Goal: Task Accomplishment & Management: Complete application form

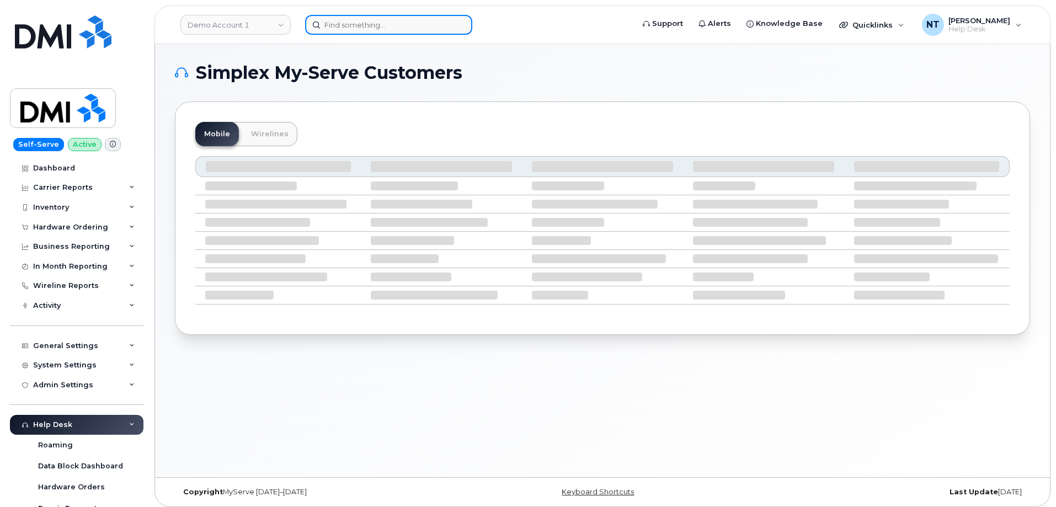
click at [373, 26] on input at bounding box center [388, 25] width 167 height 20
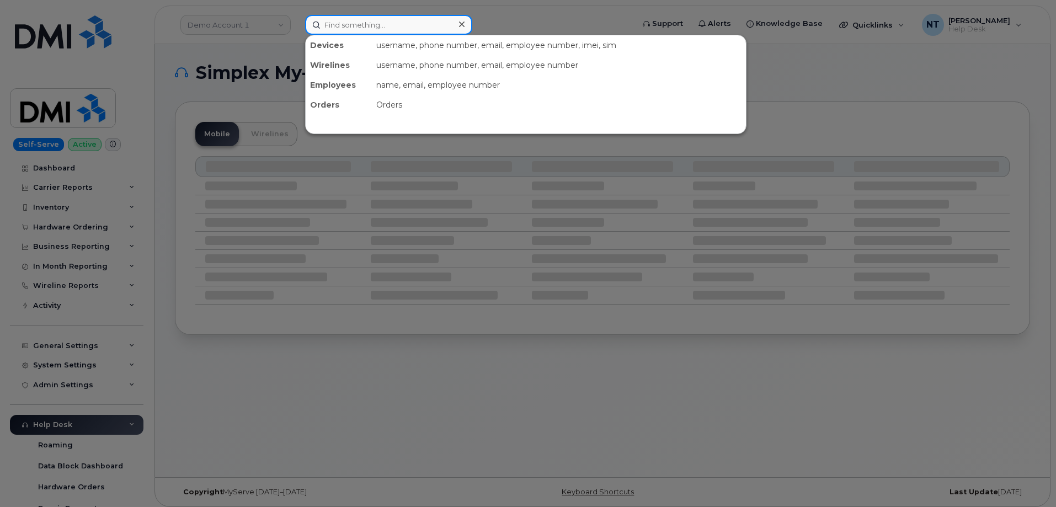
paste input "630-720-1103"
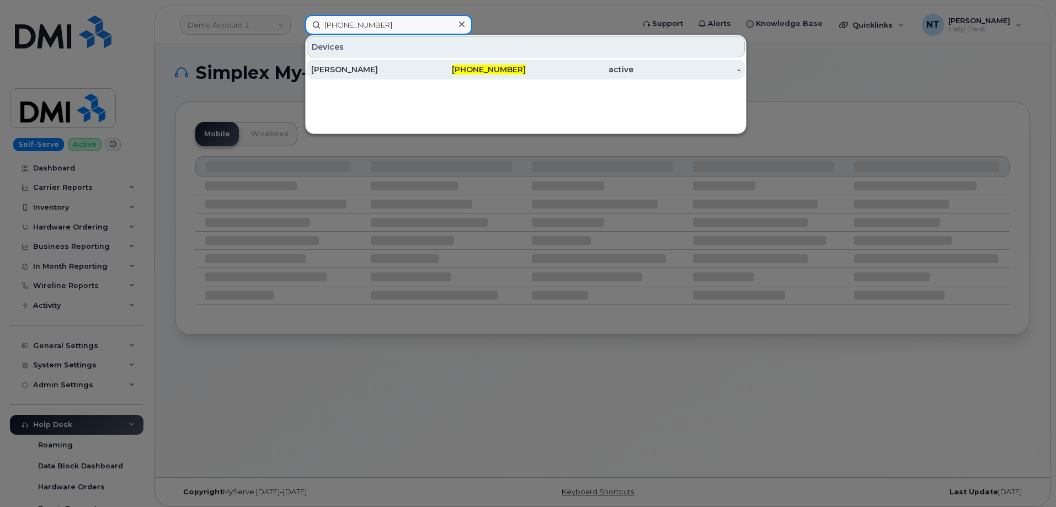
type input "630-720-1103"
click at [415, 71] on div "[PERSON_NAME]" at bounding box center [365, 69] width 108 height 11
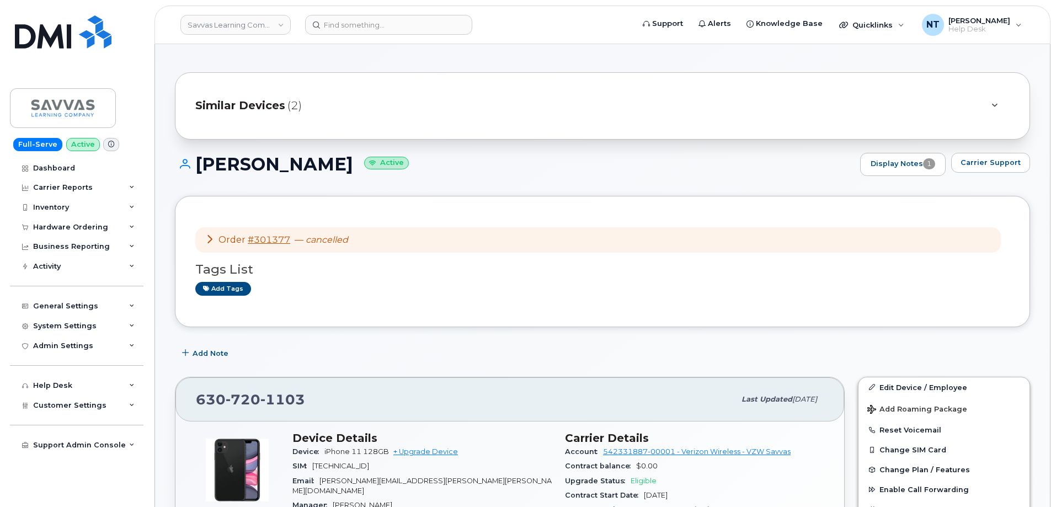
scroll to position [55, 0]
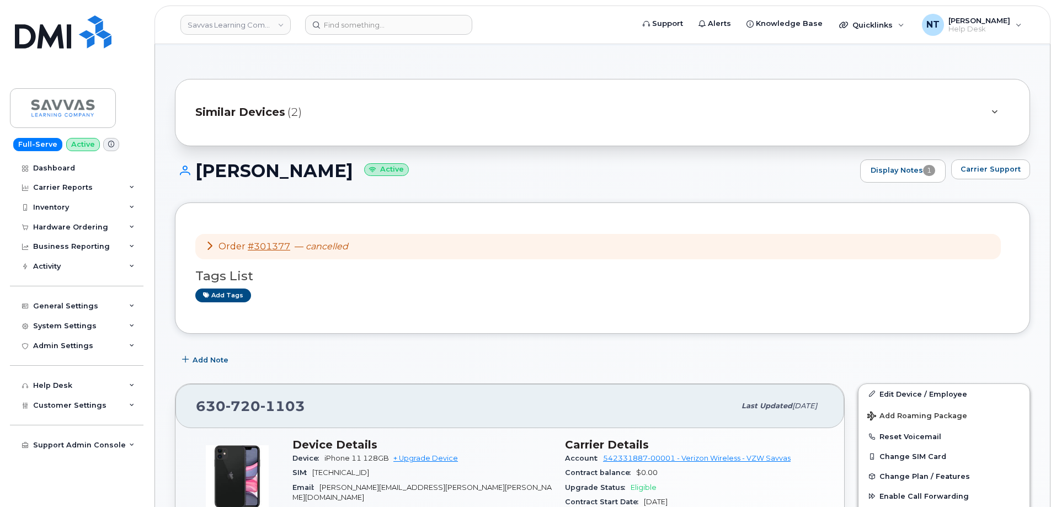
click at [212, 245] on icon at bounding box center [209, 245] width 9 height 9
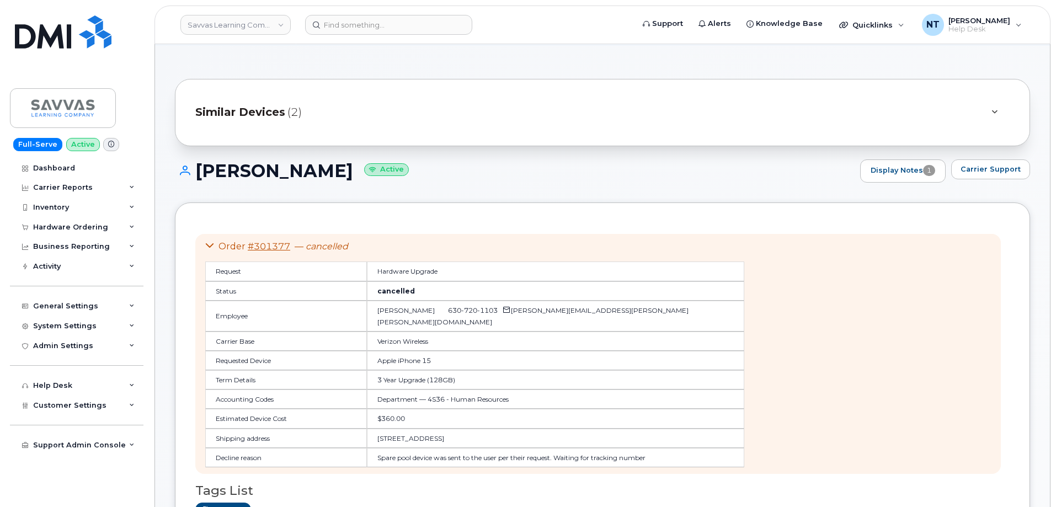
click at [212, 245] on icon at bounding box center [209, 245] width 9 height 9
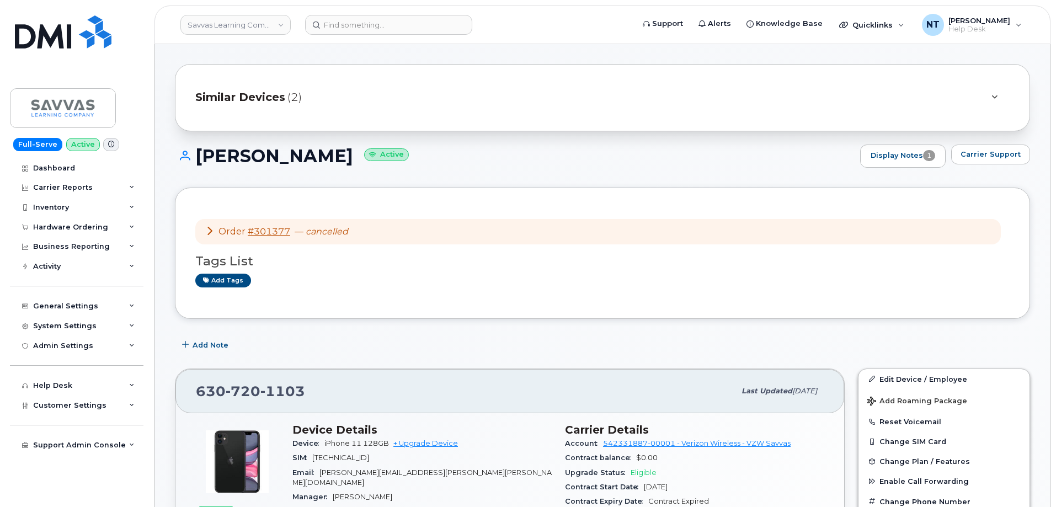
scroll to position [0, 0]
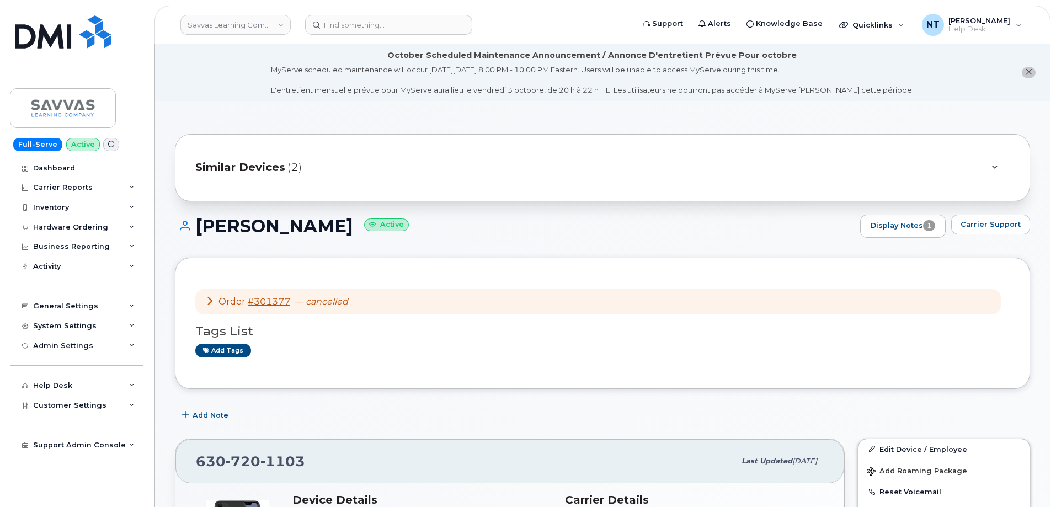
click at [997, 168] on icon at bounding box center [995, 167] width 6 height 7
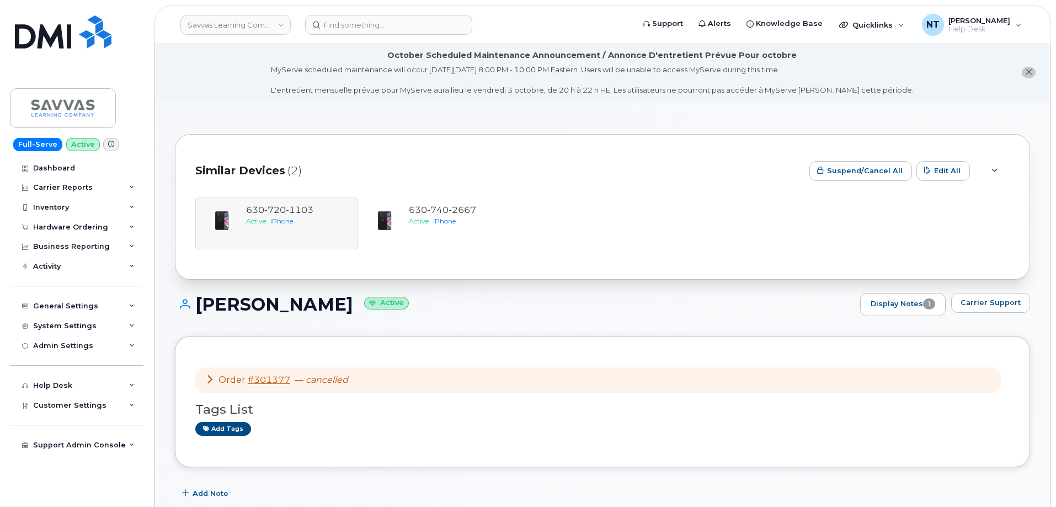
click at [993, 168] on icon at bounding box center [995, 170] width 6 height 7
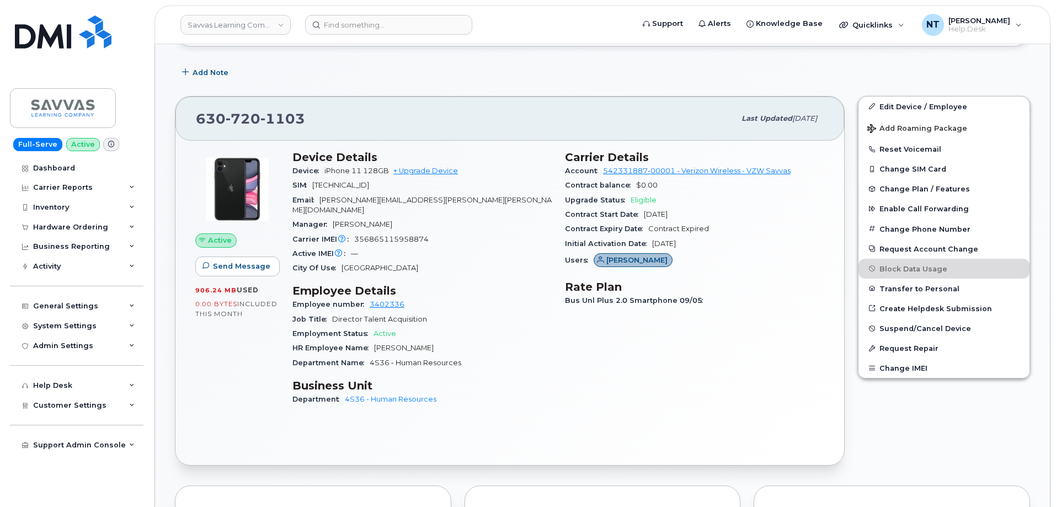
scroll to position [331, 0]
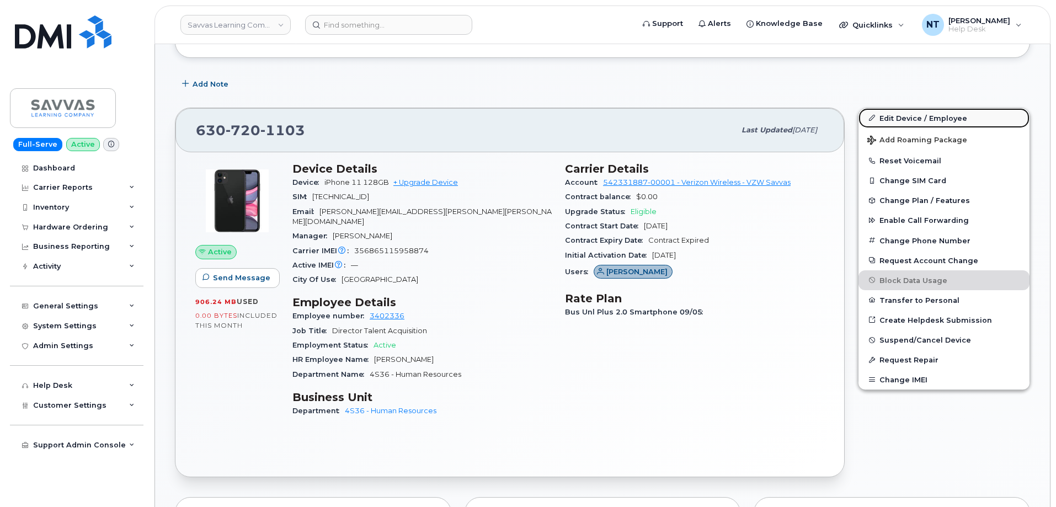
click at [936, 116] on link "Edit Device / Employee" at bounding box center [944, 118] width 171 height 20
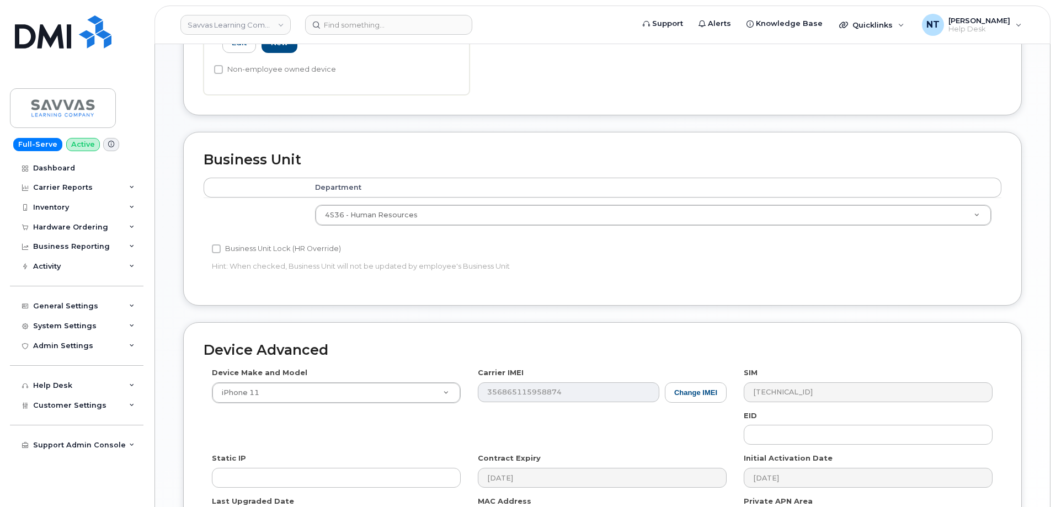
scroll to position [574, 0]
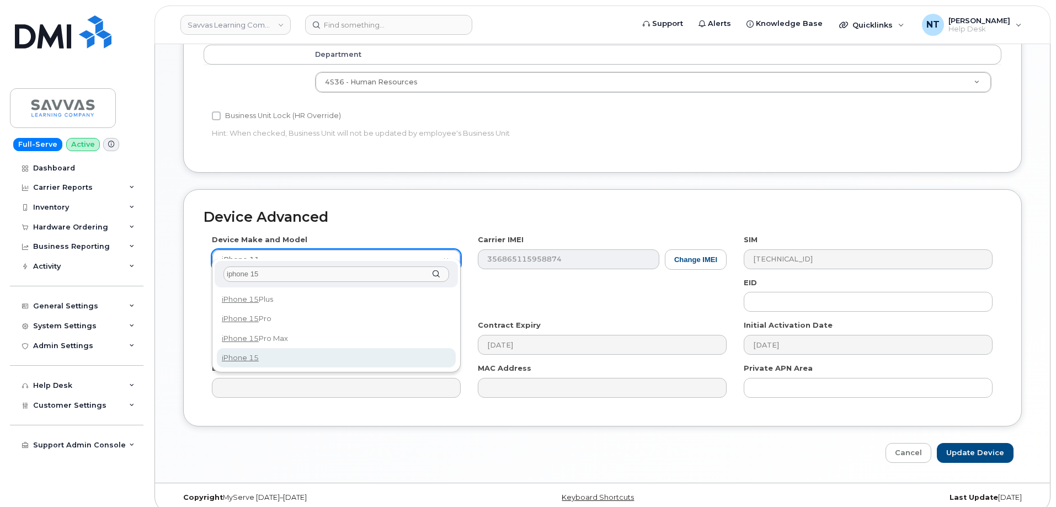
type input "iphone 15"
select select "3031"
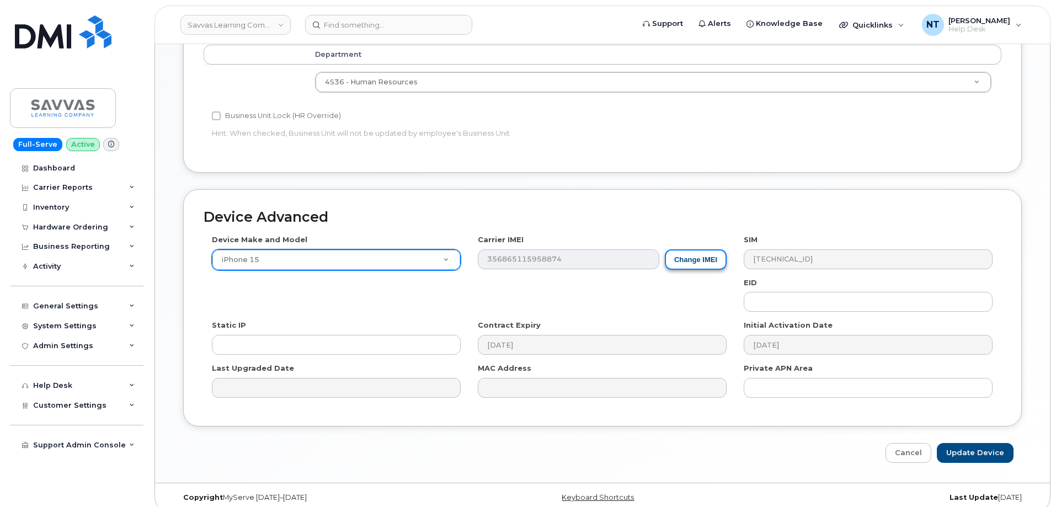
click at [701, 249] on button "Change IMEI" at bounding box center [696, 259] width 62 height 20
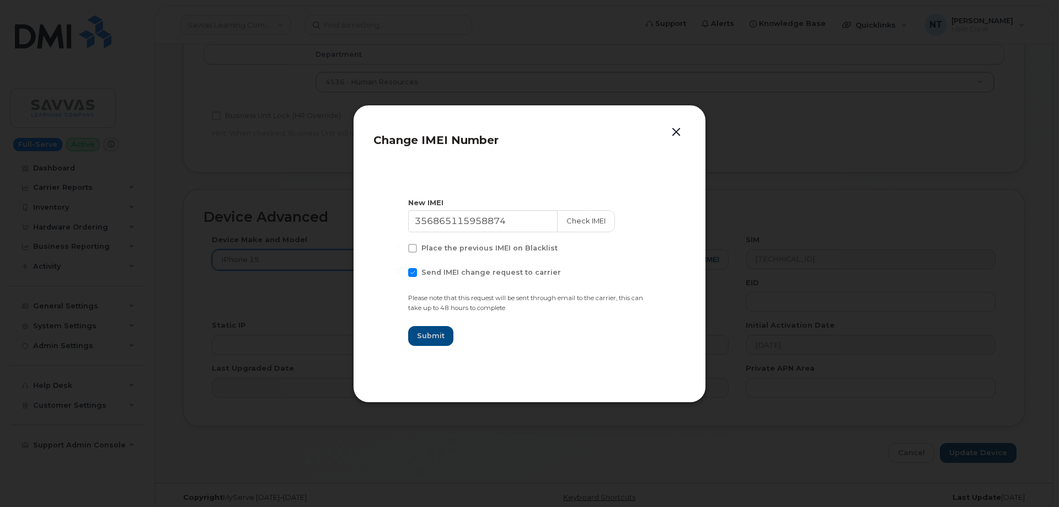
click at [678, 123] on div "Change IMEI Number New IMEI 356865115958874 Check IMEI Place the previous IMEI …" at bounding box center [529, 254] width 353 height 298
click at [674, 135] on button "button" at bounding box center [676, 132] width 17 height 15
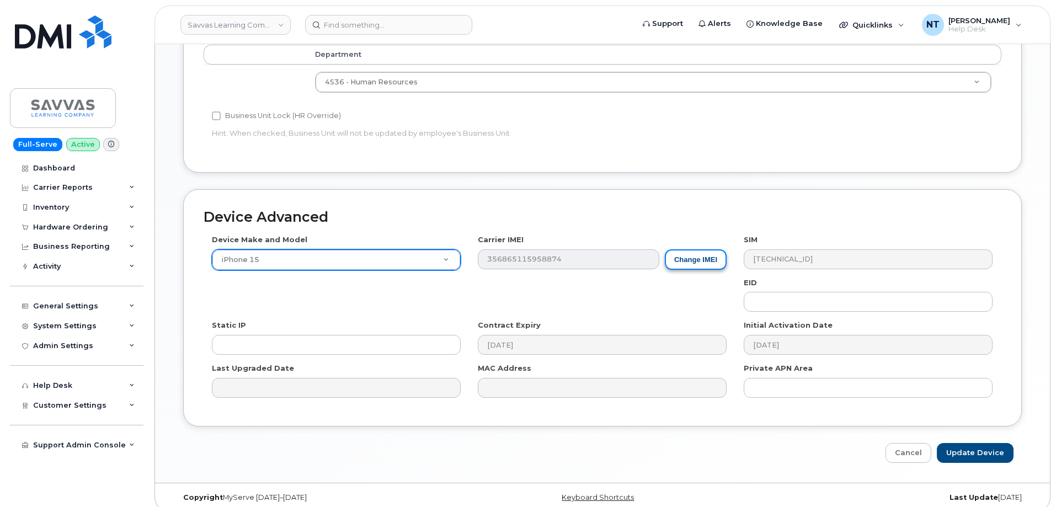
click at [696, 249] on button "Change IMEI" at bounding box center [696, 259] width 62 height 20
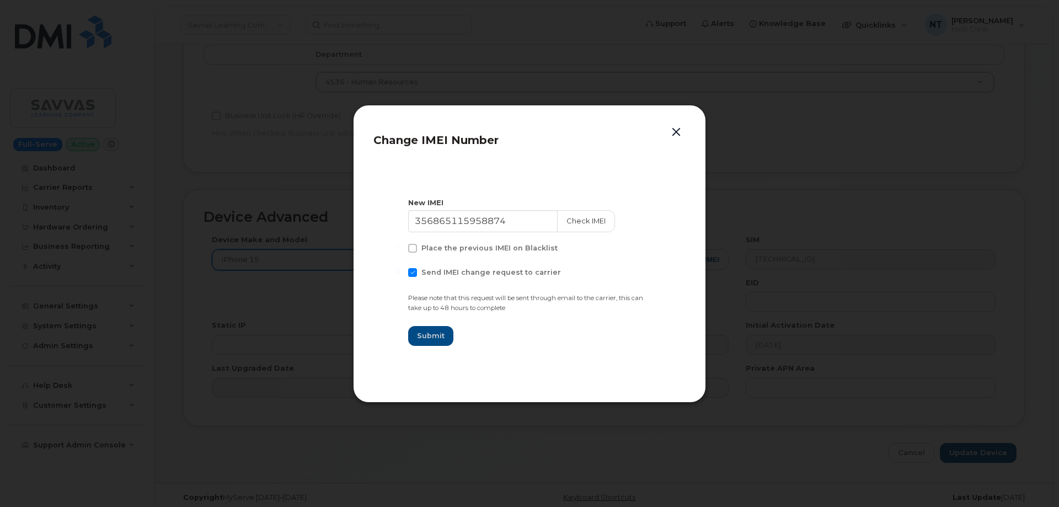
click at [673, 134] on button "button" at bounding box center [676, 132] width 17 height 15
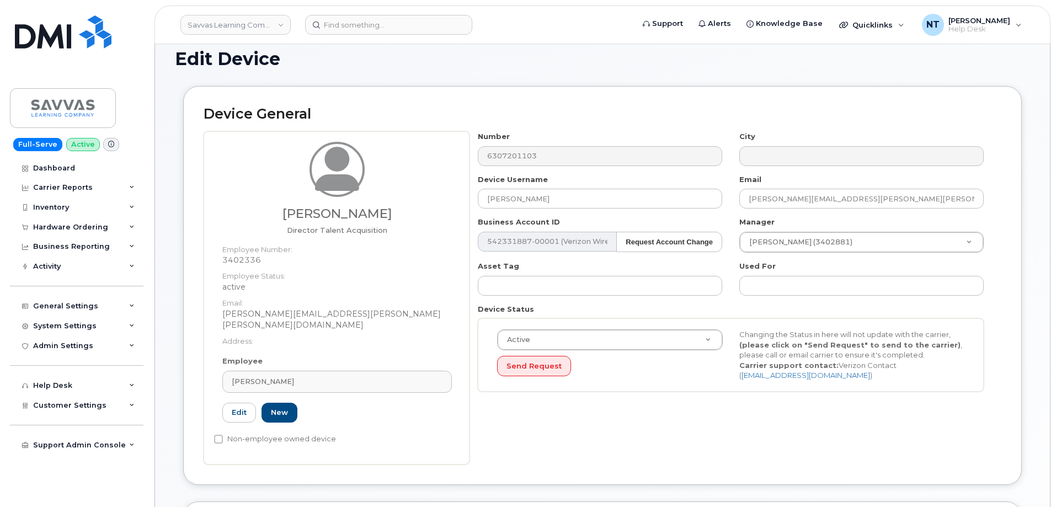
scroll to position [0, 0]
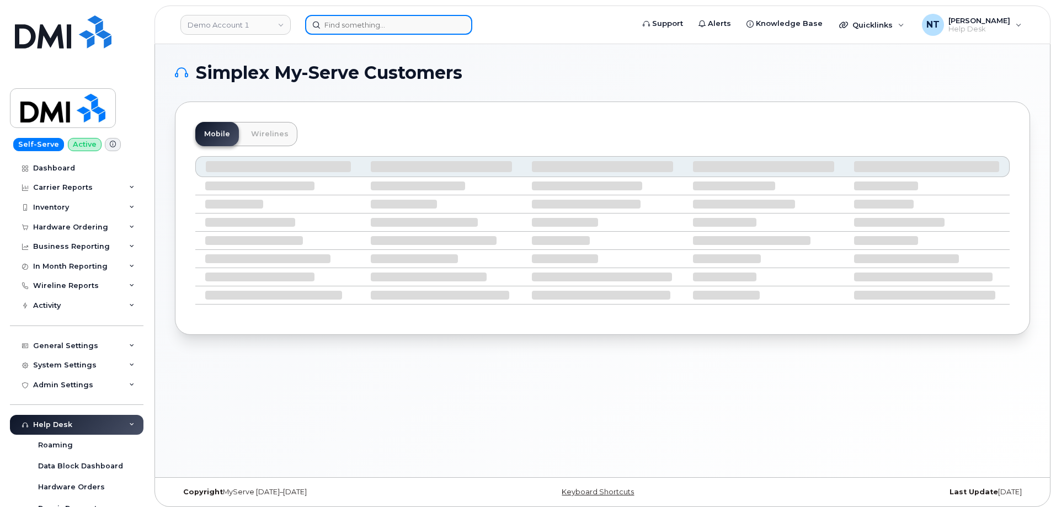
click at [375, 26] on input at bounding box center [388, 25] width 167 height 20
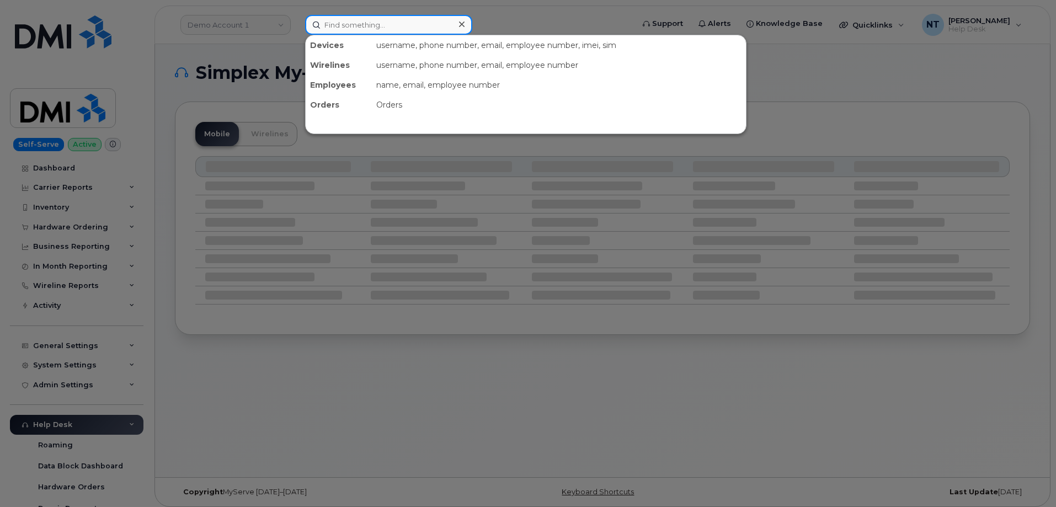
paste input "630-720-1103"
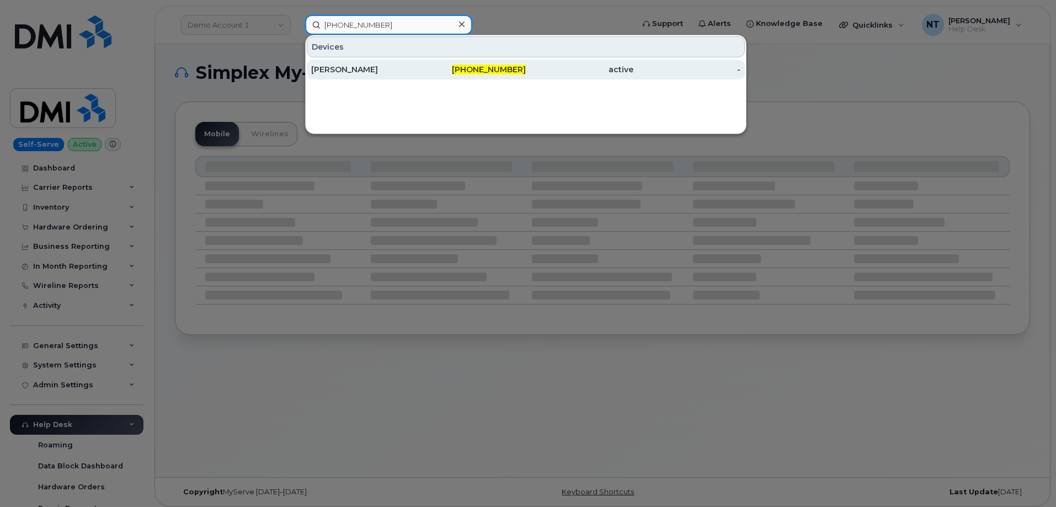
type input "630-720-1103"
click at [417, 71] on div "[PERSON_NAME]" at bounding box center [365, 69] width 108 height 11
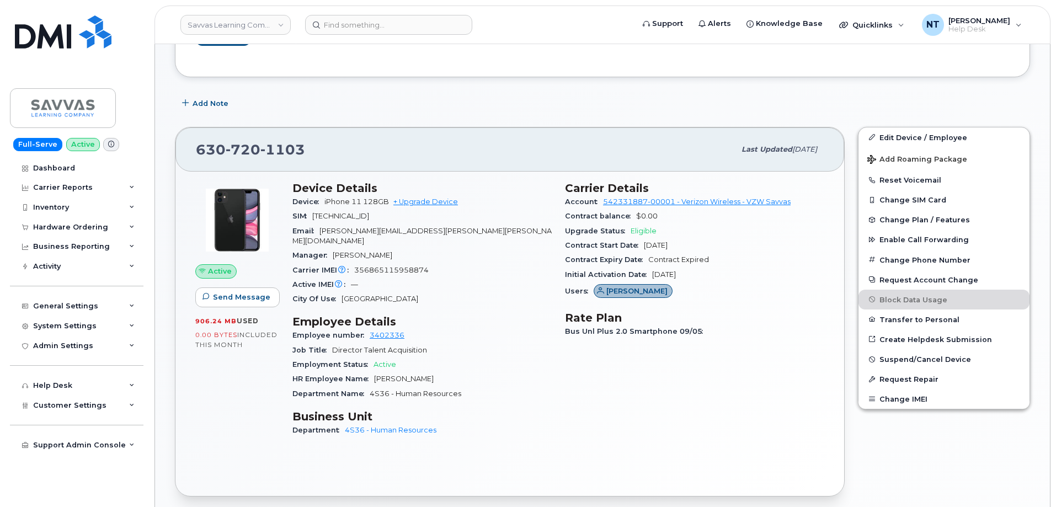
scroll to position [331, 0]
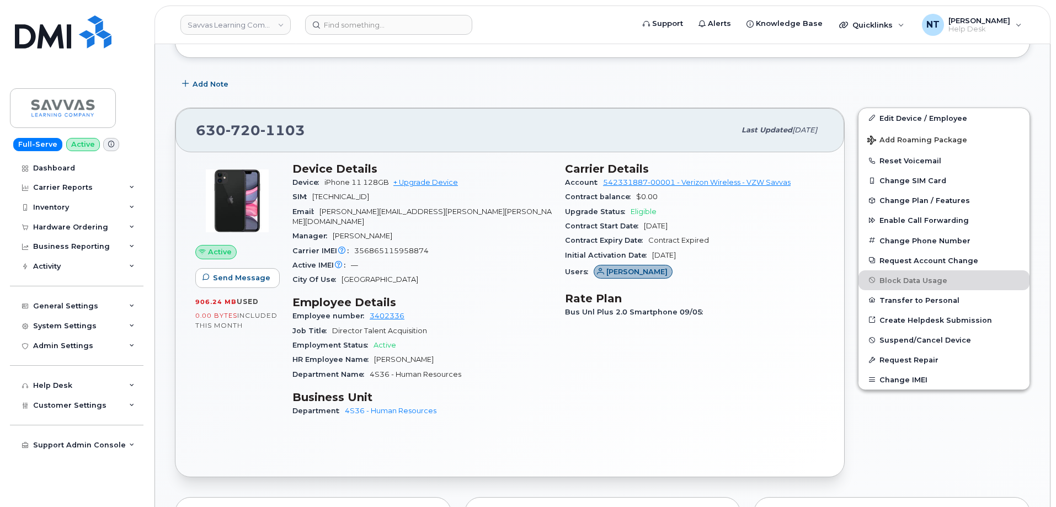
click at [551, 143] on div "[PHONE_NUMBER] Last updated [DATE]" at bounding box center [509, 130] width 669 height 44
click at [931, 121] on link "Edit Device / Employee" at bounding box center [944, 118] width 171 height 20
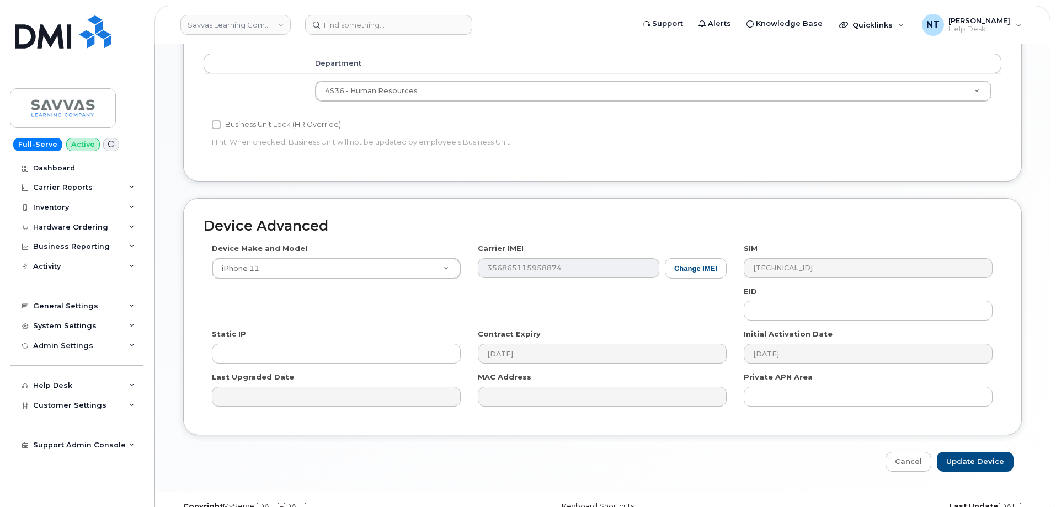
scroll to position [574, 0]
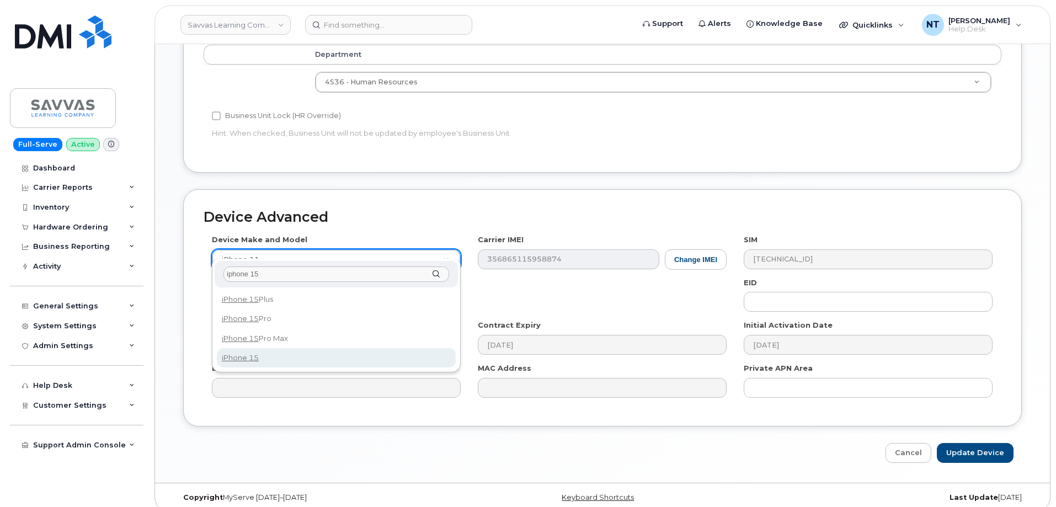
type input "iphone 15"
select select "3031"
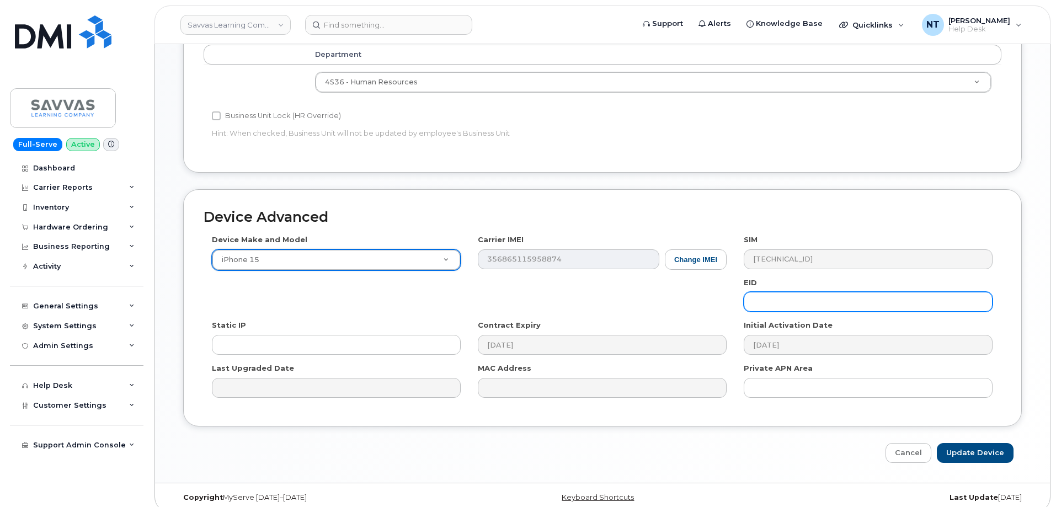
click at [831, 294] on input "text" at bounding box center [868, 302] width 249 height 20
paste input "89049032007208888900179678662686"
type input "89049032007208888900179678662686"
click at [708, 290] on div "Device Make and Model iPhone 15 Android TCL 502 Watch Apple Watch S9 41mm Andro…" at bounding box center [603, 320] width 798 height 171
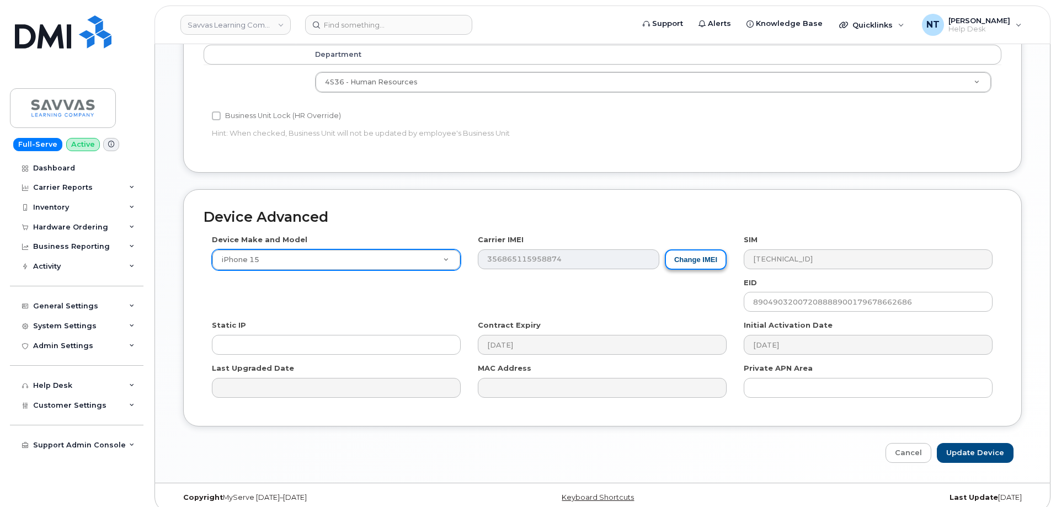
click at [702, 251] on button "Change IMEI" at bounding box center [696, 259] width 62 height 20
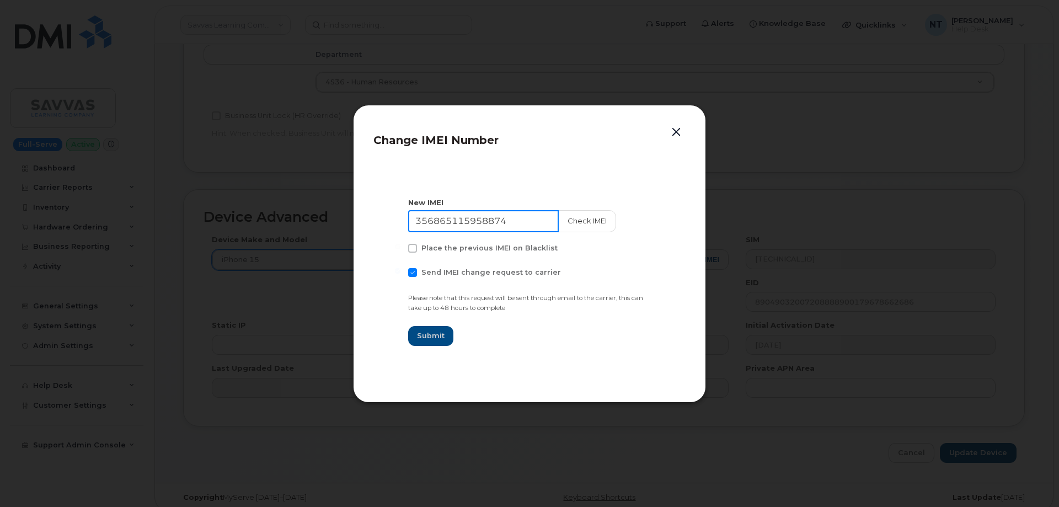
drag, startPoint x: 520, startPoint y: 215, endPoint x: 237, endPoint y: 195, distance: 283.8
click at [237, 195] on div "Change IMEI Number New IMEI 356865115958874 Check IMEI Place the previous IMEI …" at bounding box center [529, 253] width 1059 height 507
paste input "3662259713063"
type input "353662259713063"
click at [676, 130] on button "button" at bounding box center [676, 132] width 17 height 15
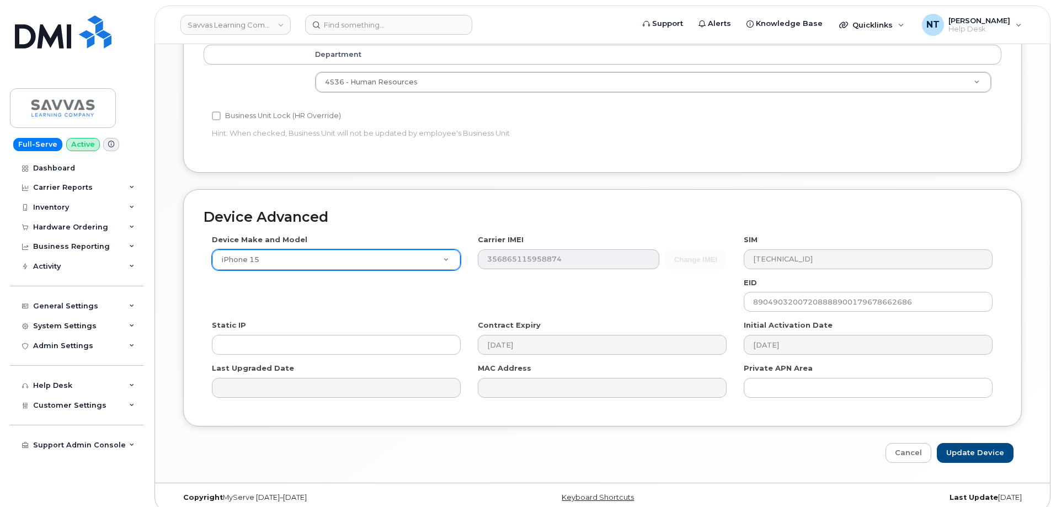
click at [315, 284] on div "Device Make and Model iPhone 15 Android TCL 502 Watch Apple Watch S9 41mm Andro…" at bounding box center [603, 320] width 798 height 171
drag, startPoint x: 415, startPoint y: 178, endPoint x: 427, endPoint y: 178, distance: 12.1
click at [415, 189] on div "Device Advanced Device Make and Model iPhone 15 Android TCL 502 Watch Apple Wat…" at bounding box center [602, 307] width 839 height 237
click at [704, 249] on div "Change IMEI 356865115958874" at bounding box center [602, 259] width 249 height 20
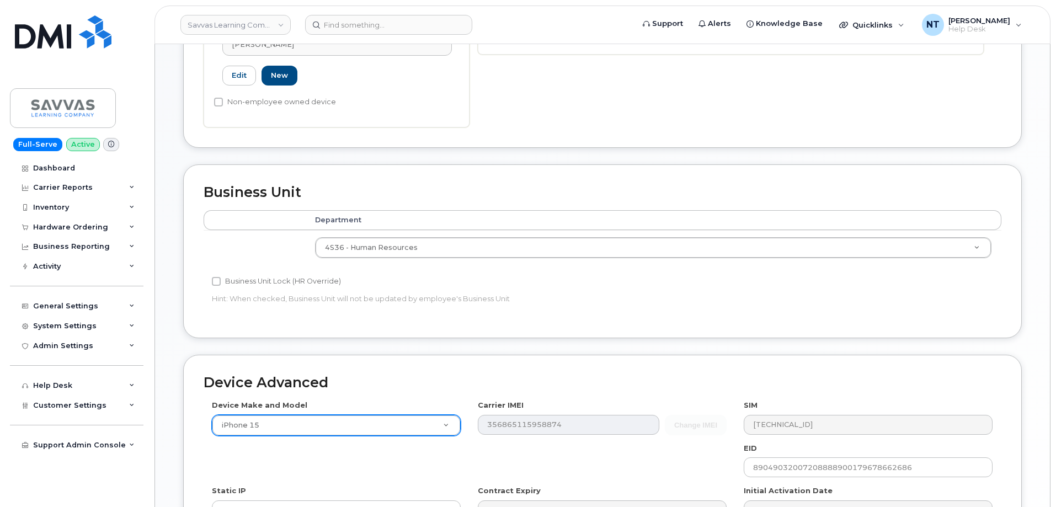
scroll to position [379, 0]
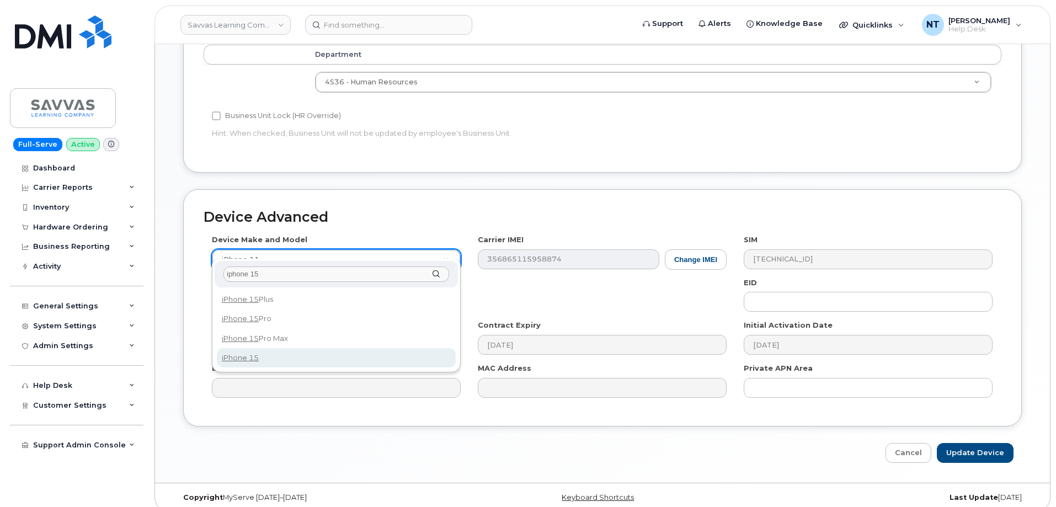
type input "iphone 15"
select select "3031"
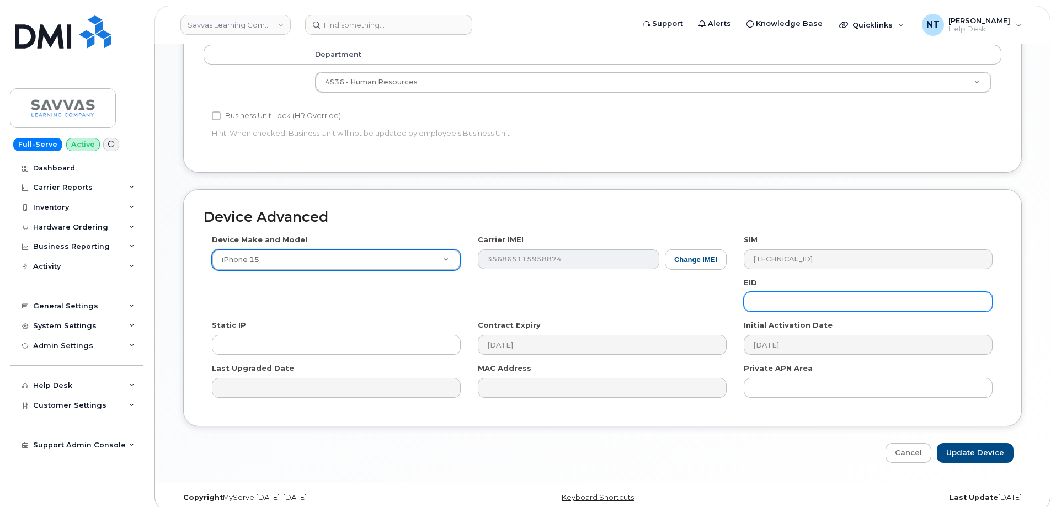
click at [795, 292] on input "text" at bounding box center [868, 302] width 249 height 20
paste input "89049032007208888900179678662686"
type input "89049032007208888900179678662686"
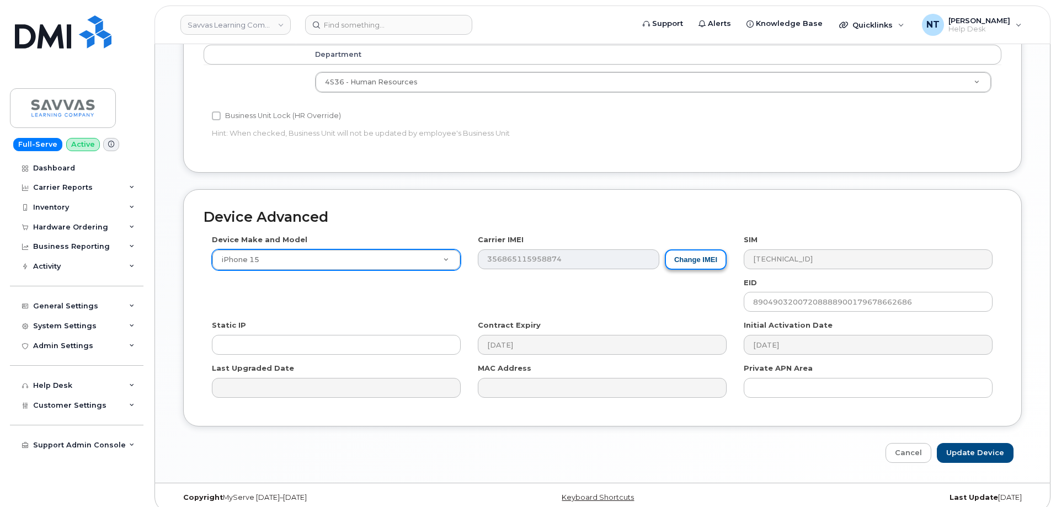
click at [700, 249] on button "Change IMEI" at bounding box center [696, 259] width 62 height 20
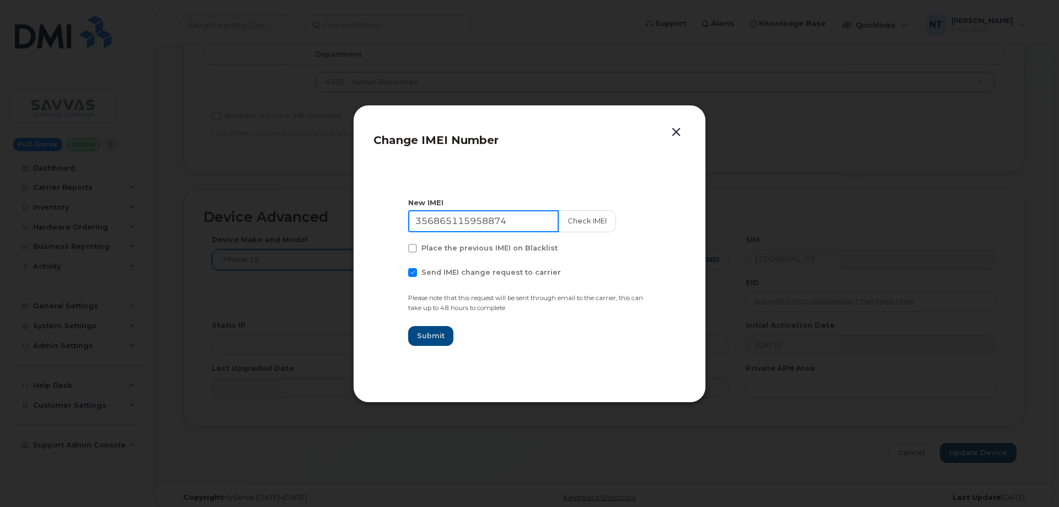
drag, startPoint x: 515, startPoint y: 219, endPoint x: 322, endPoint y: 222, distance: 193.1
click at [269, 214] on div "Change IMEI Number New IMEI 356865115958874 Check IMEI Place the previous IMEI …" at bounding box center [529, 253] width 1059 height 507
paste input "3662259713063"
type input "353662259713063"
drag, startPoint x: 572, startPoint y: 223, endPoint x: 392, endPoint y: 296, distance: 194.3
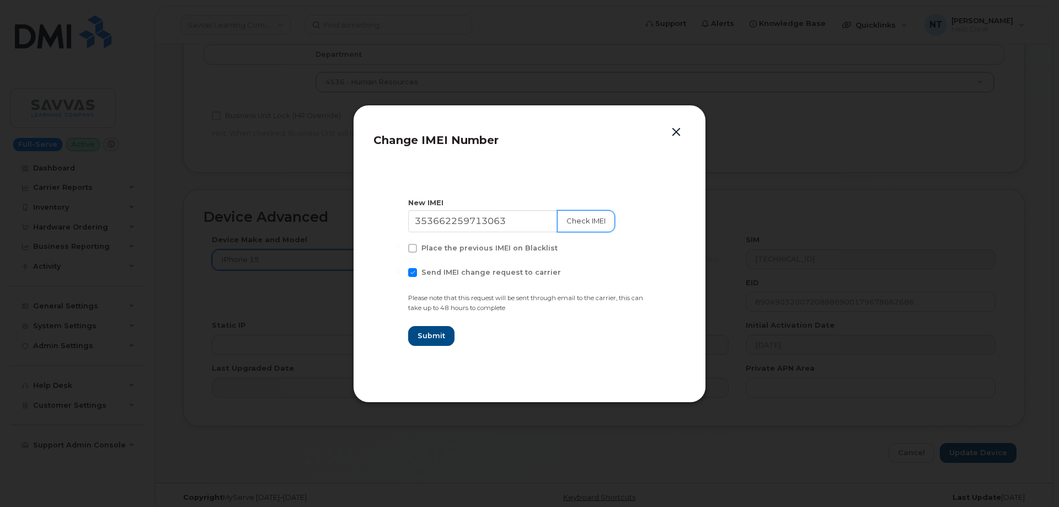
click at [633, 277] on div "New IMEI 353662259713063 Check IMEI Place the previous IMEI on Blacklist Send I…" at bounding box center [529, 272] width 243 height 148
click at [412, 275] on span at bounding box center [412, 272] width 9 height 9
click at [401, 274] on input "Send IMEI change request to carrier" at bounding box center [398, 271] width 6 height 6
checkbox input "false"
click at [575, 221] on button "Check IMEI" at bounding box center [586, 221] width 58 height 22
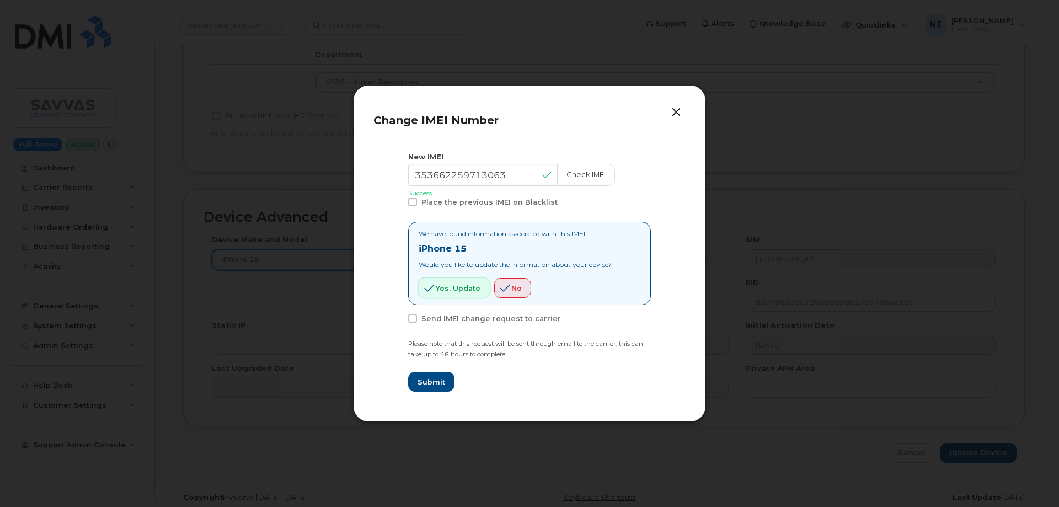
click at [445, 286] on span "Yes, update" at bounding box center [458, 288] width 45 height 10
click at [431, 385] on span "Submit" at bounding box center [431, 382] width 28 height 10
type input "353662259713063"
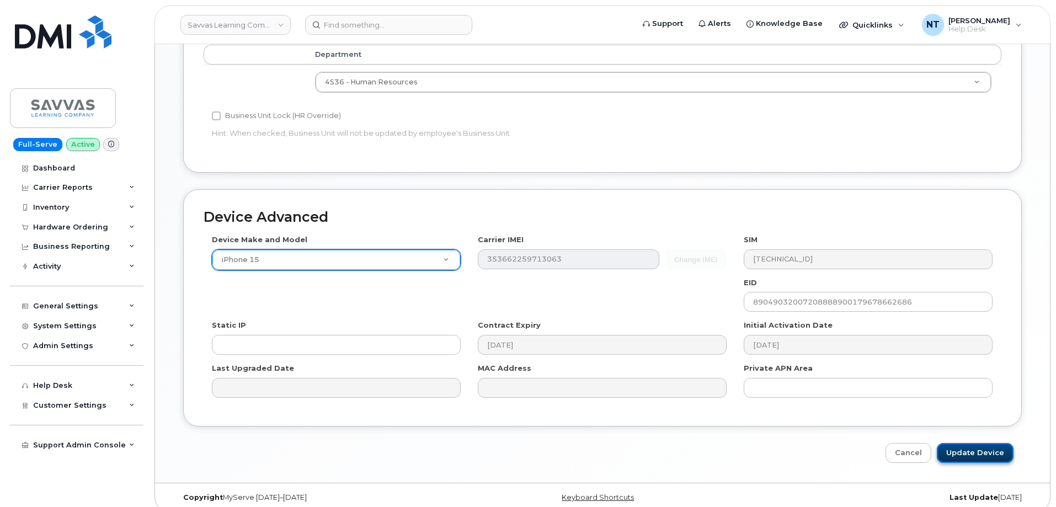
click at [982, 443] on input "Update Device" at bounding box center [975, 453] width 77 height 20
type input "Saving..."
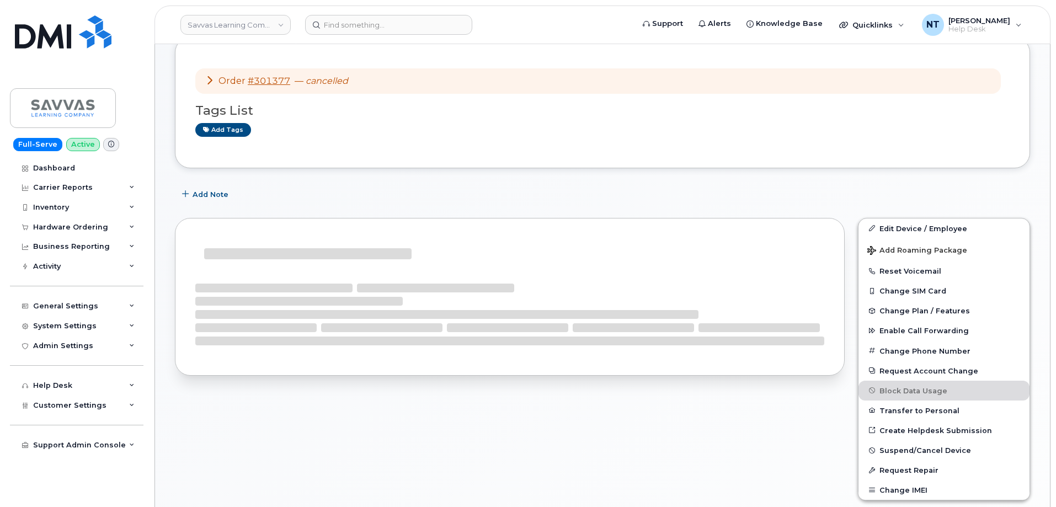
scroll to position [276, 0]
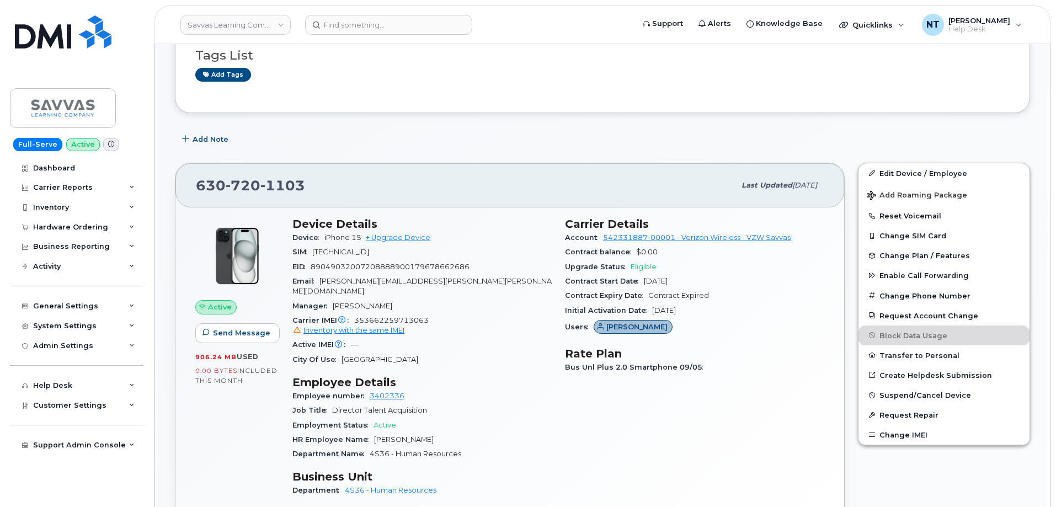
drag, startPoint x: 296, startPoint y: 249, endPoint x: 446, endPoint y: 264, distance: 150.9
click at [440, 263] on section "Device Details Device iPhone 15 + Upgrade Device SIM [TECHNICAL_ID] EID 8904903…" at bounding box center [421, 292] width 259 height 150
click at [369, 255] on span "[TECHNICAL_ID]" at bounding box center [340, 252] width 57 height 8
click at [965, 175] on link "Edit Device / Employee" at bounding box center [944, 173] width 171 height 20
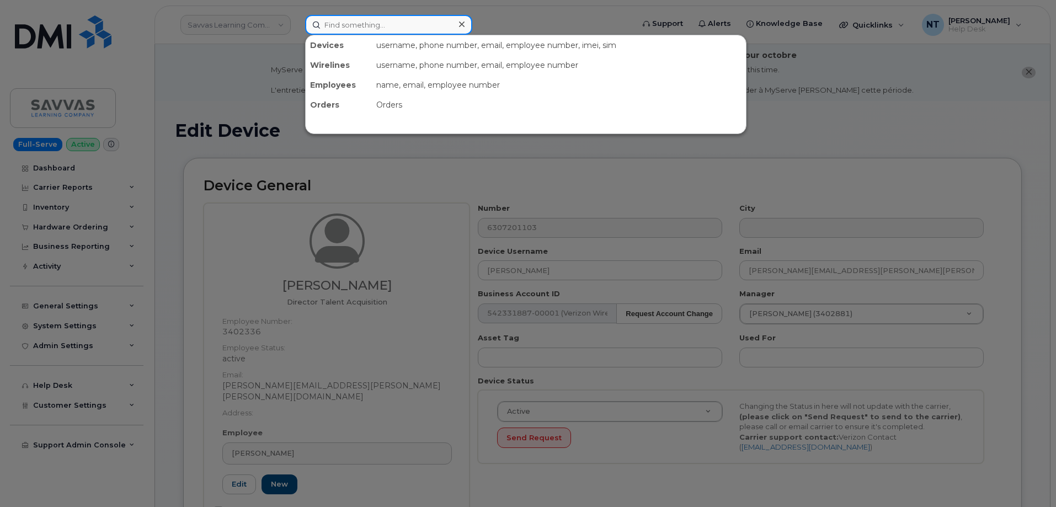
click at [362, 28] on input at bounding box center [388, 25] width 167 height 20
click at [349, 21] on input at bounding box center [388, 25] width 167 height 20
click at [378, 22] on input at bounding box center [388, 25] width 167 height 20
paste input "[PHONE_NUMBER]"
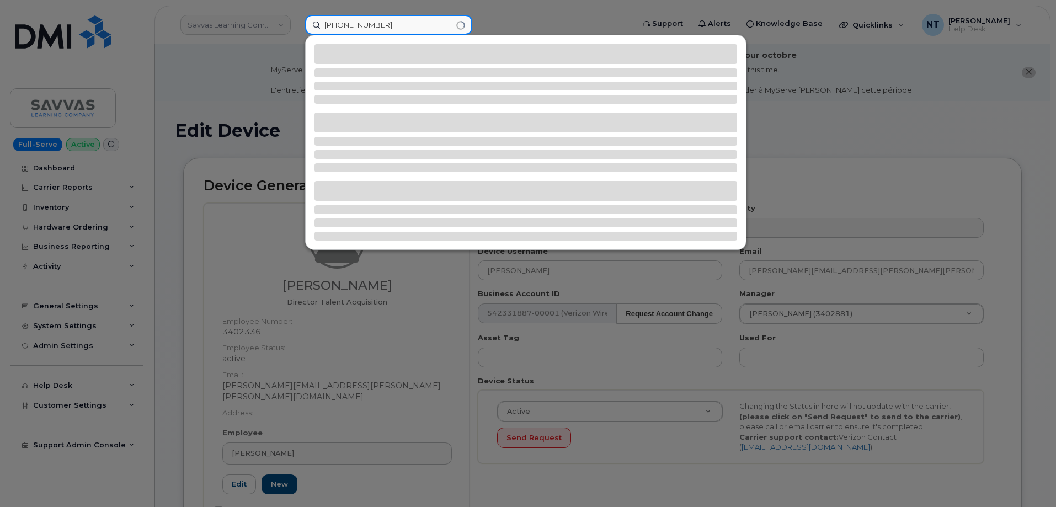
type input "[PHONE_NUMBER]"
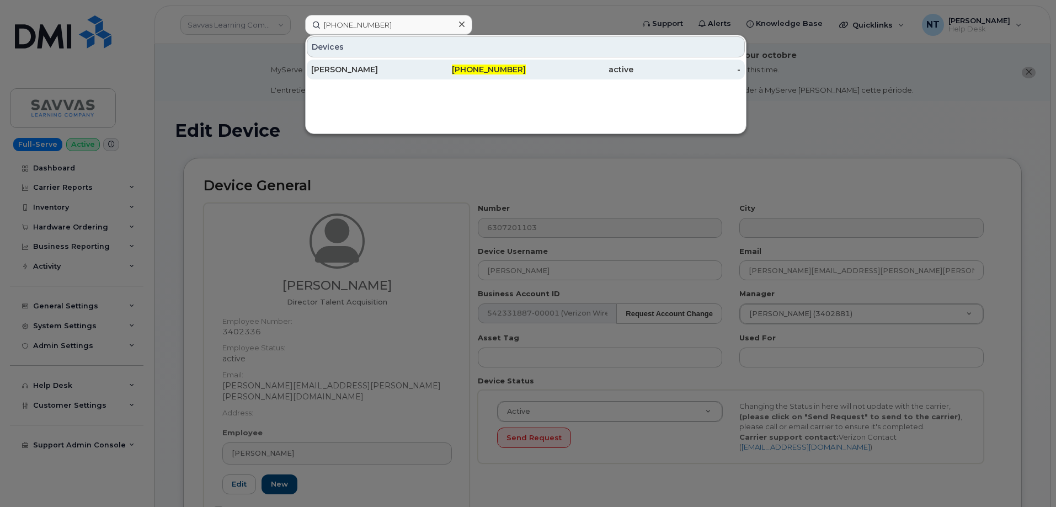
click at [408, 68] on div "[PERSON_NAME]" at bounding box center [365, 69] width 108 height 11
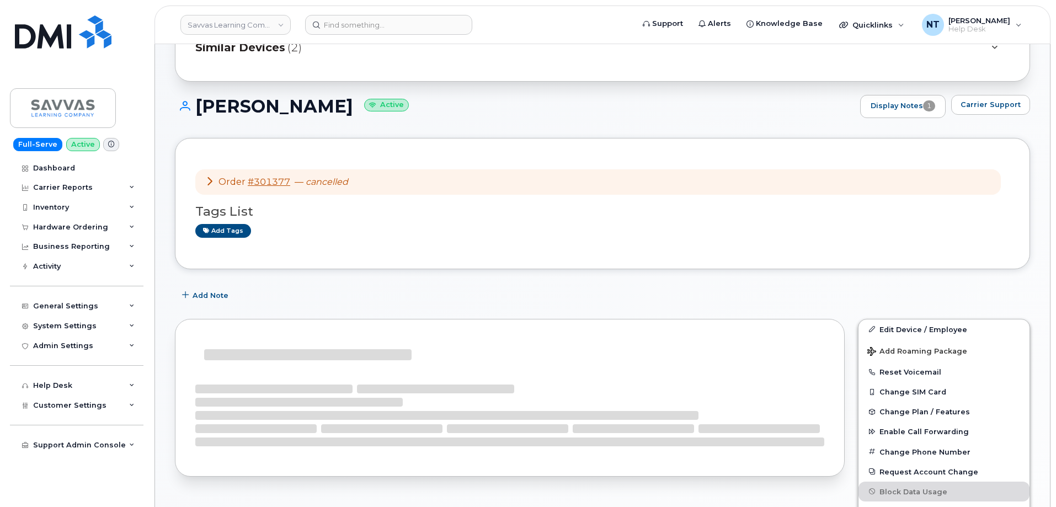
scroll to position [221, 0]
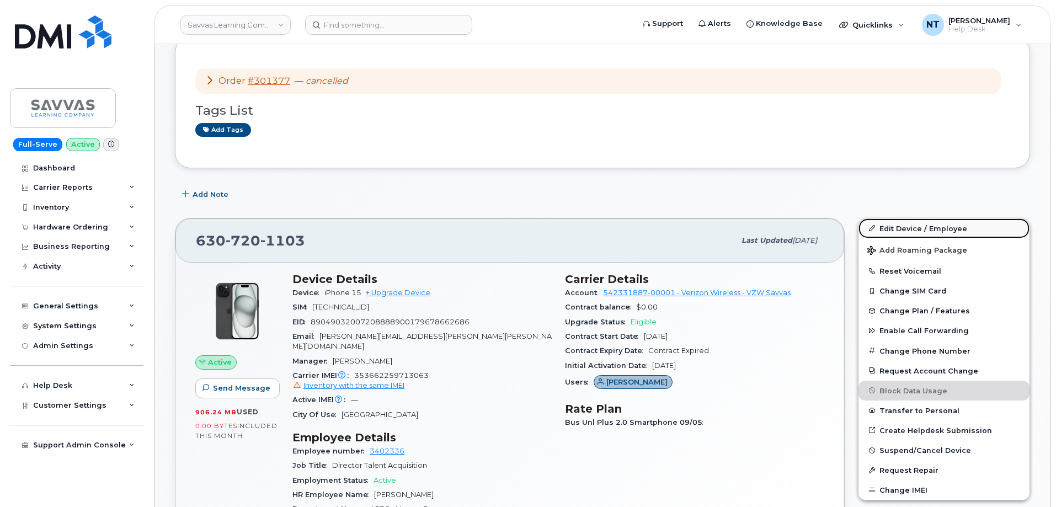
click at [924, 230] on link "Edit Device / Employee" at bounding box center [944, 229] width 171 height 20
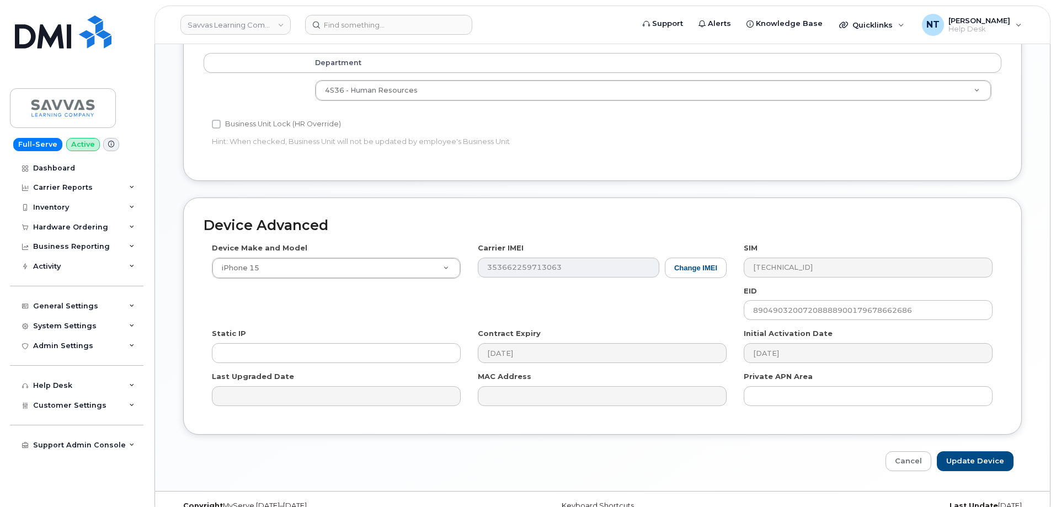
scroll to position [574, 0]
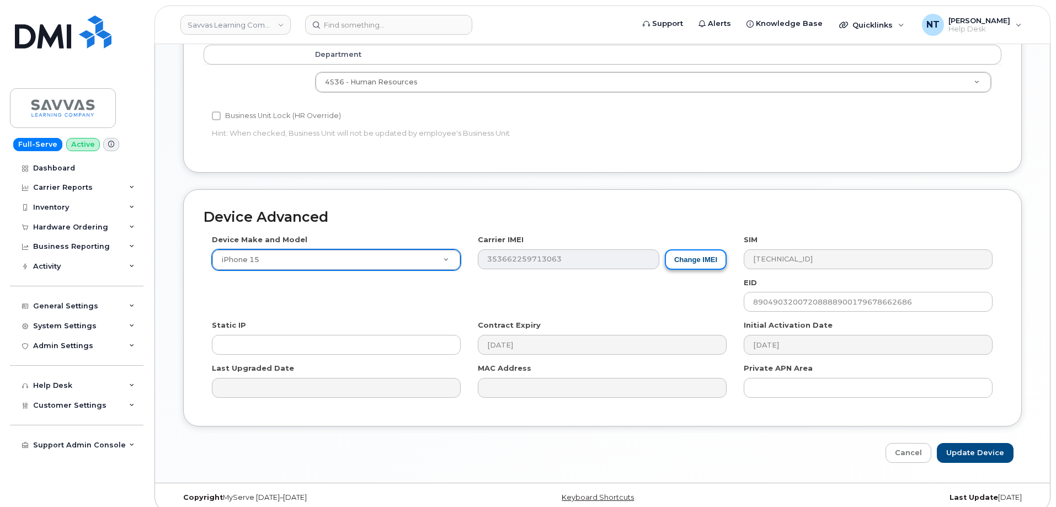
click at [701, 249] on button "Change IMEI" at bounding box center [696, 259] width 62 height 20
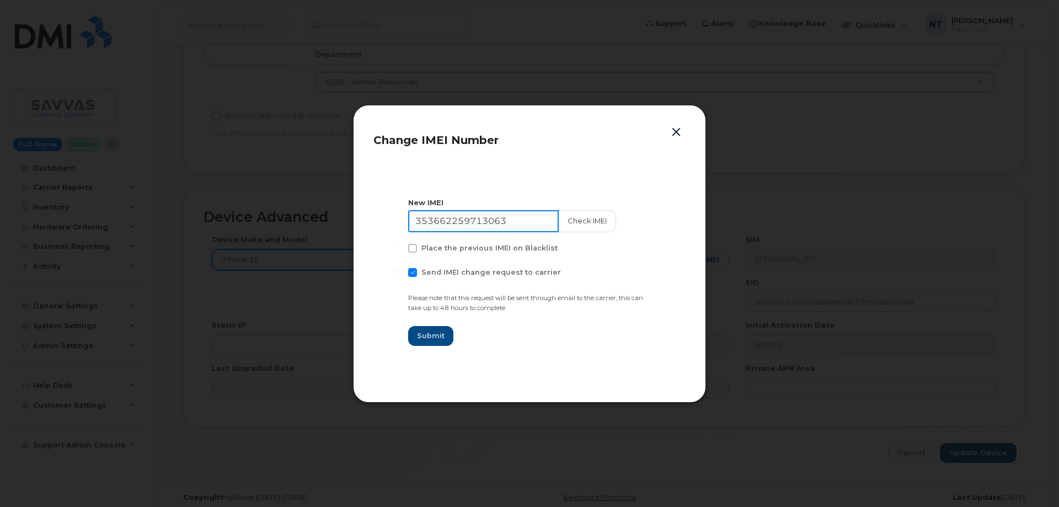
drag, startPoint x: 515, startPoint y: 220, endPoint x: 331, endPoint y: 225, distance: 184.4
click at [331, 225] on div "Change IMEI Number New IMEI 353662259713063 Check IMEI Place the previous IMEI …" at bounding box center [529, 253] width 1059 height 507
click at [414, 274] on span at bounding box center [412, 272] width 9 height 9
click at [401, 274] on input "Send IMEI change request to carrier" at bounding box center [398, 271] width 6 height 6
checkbox input "false"
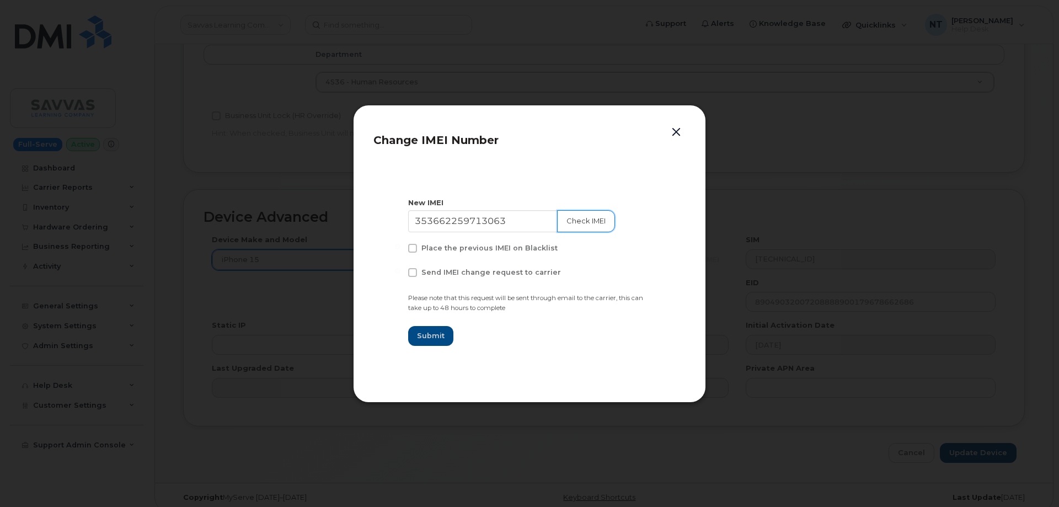
click at [576, 211] on button "Check IMEI" at bounding box center [586, 221] width 58 height 22
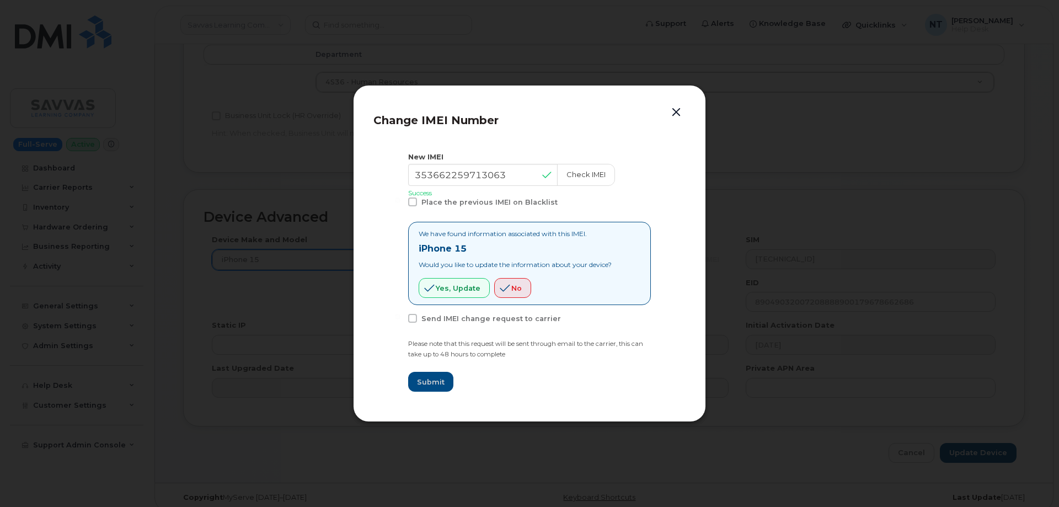
click at [682, 108] on button "button" at bounding box center [676, 112] width 17 height 15
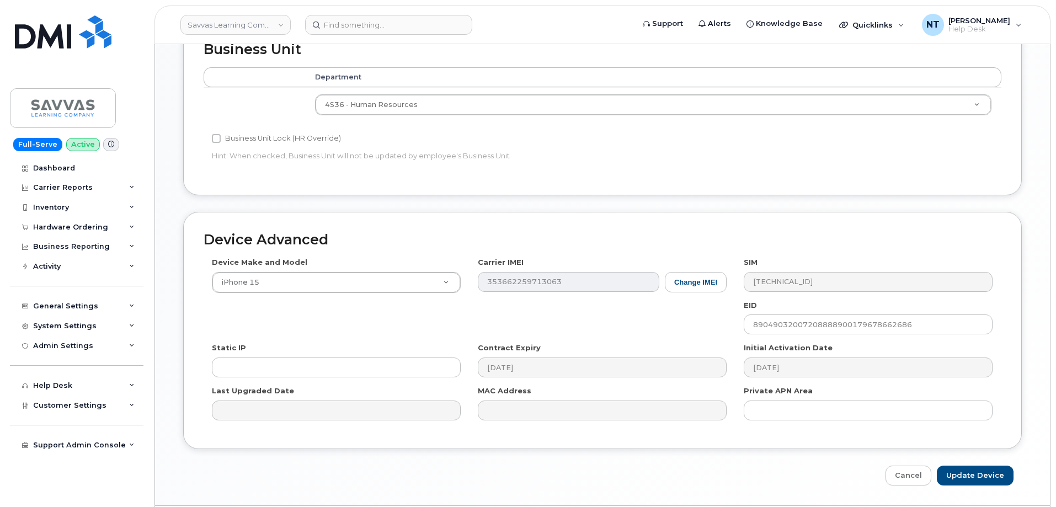
scroll to position [574, 0]
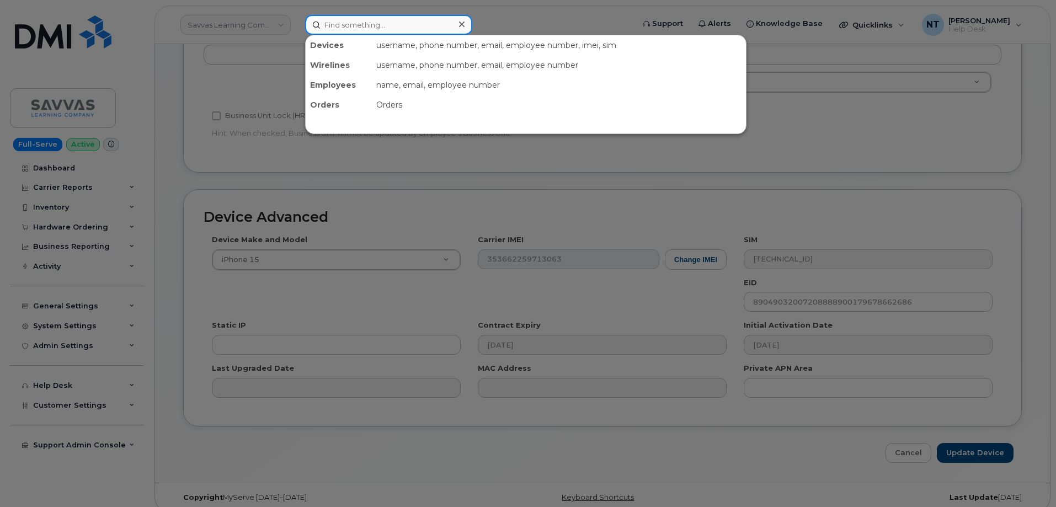
click at [369, 30] on input at bounding box center [388, 25] width 167 height 20
paste input "630-720-1103"
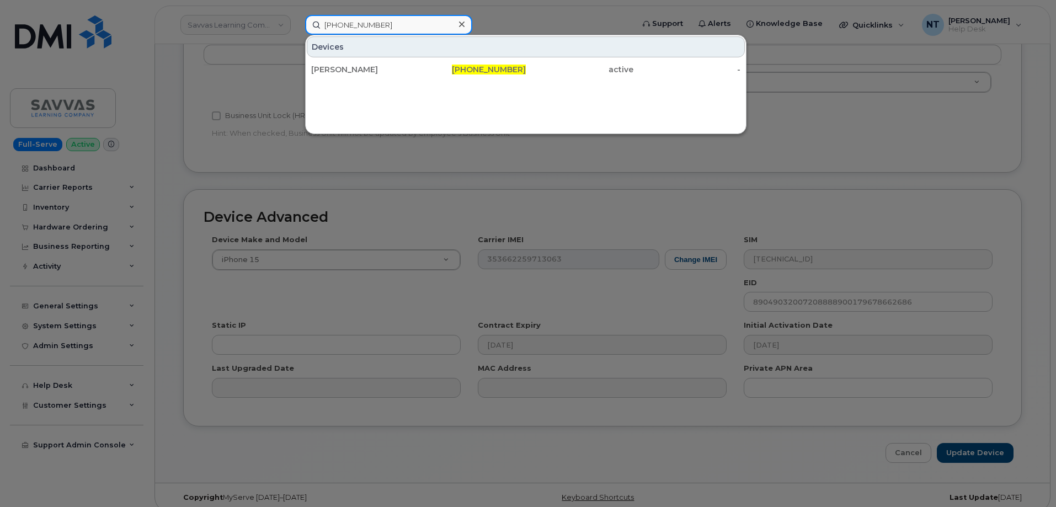
type input "630-720-1103"
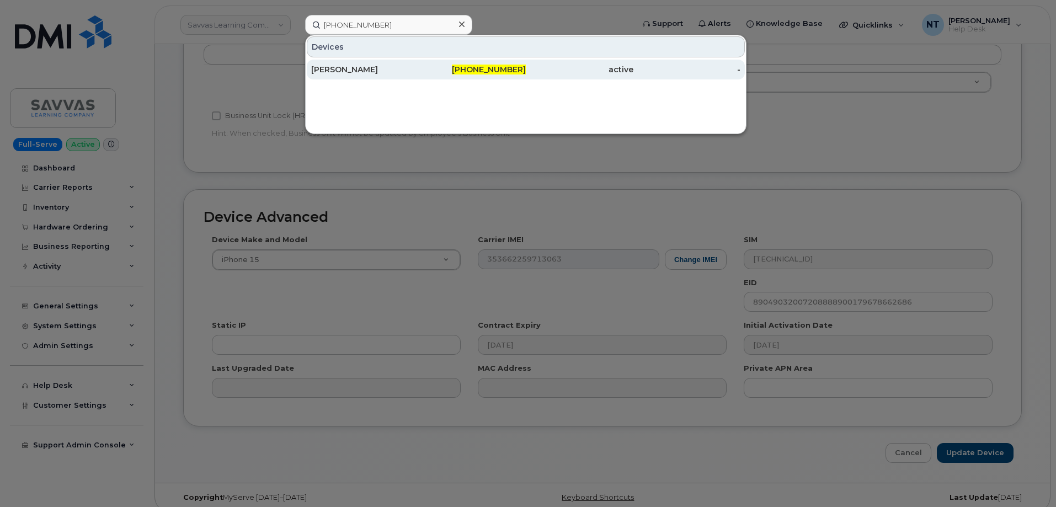
click at [403, 76] on div "[PERSON_NAME]" at bounding box center [365, 70] width 108 height 20
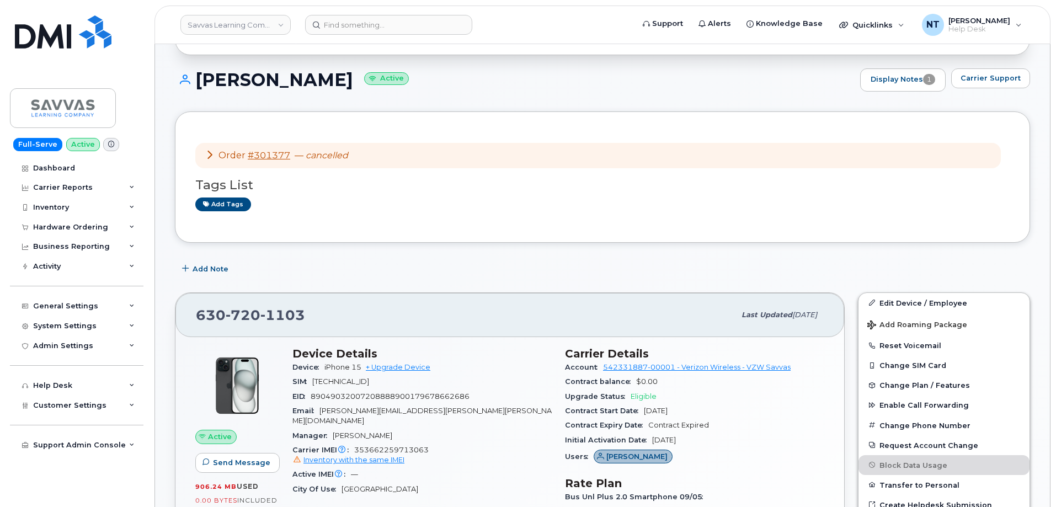
scroll to position [166, 0]
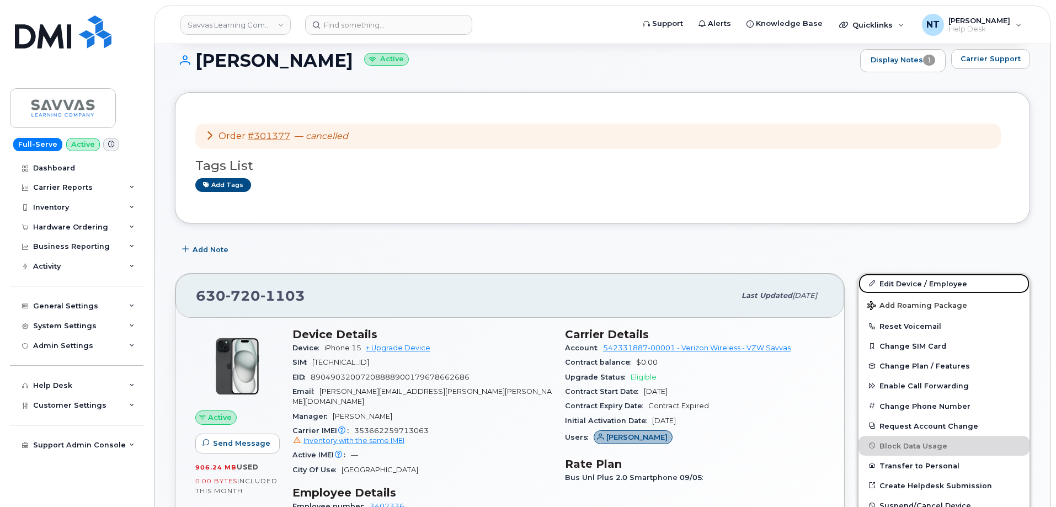
drag, startPoint x: 919, startPoint y: 281, endPoint x: 733, endPoint y: 280, distance: 186.0
click at [919, 281] on link "Edit Device / Employee" at bounding box center [944, 284] width 171 height 20
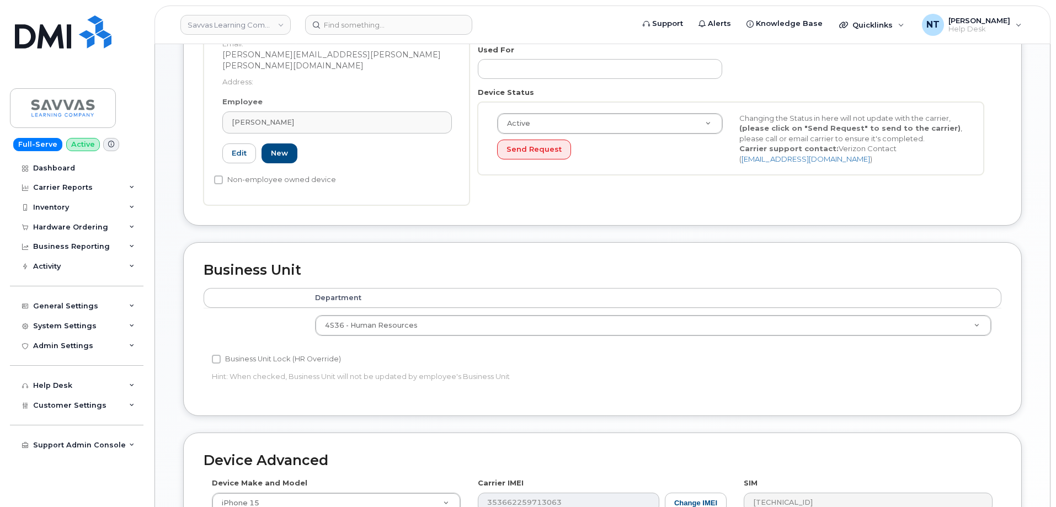
scroll to position [574, 0]
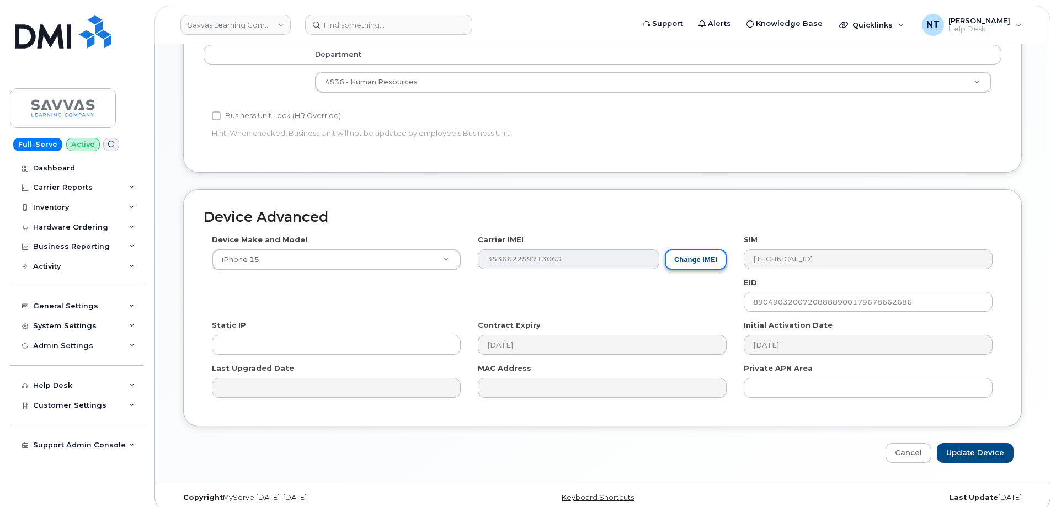
click at [678, 251] on button "Change IMEI" at bounding box center [696, 259] width 62 height 20
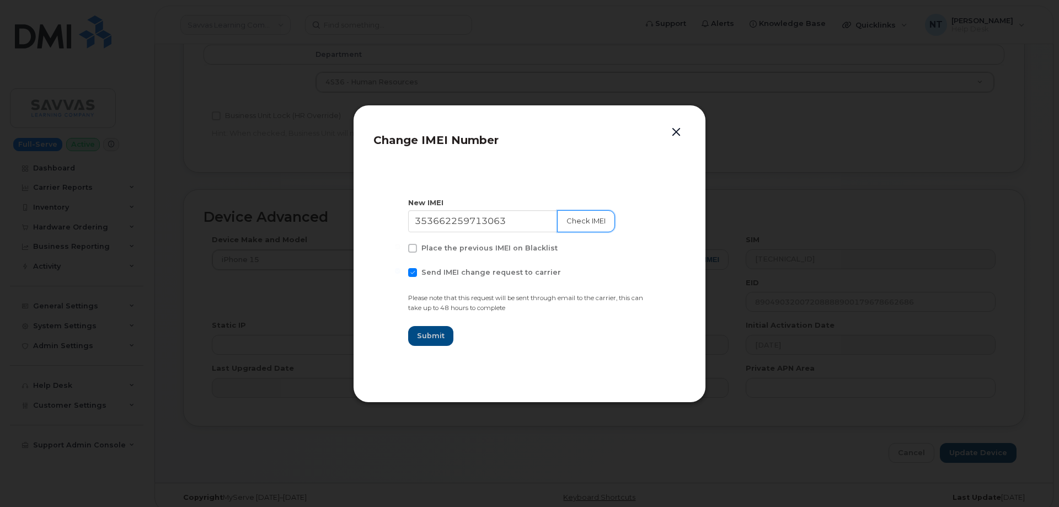
click at [574, 217] on button "Check IMEI" at bounding box center [586, 221] width 58 height 22
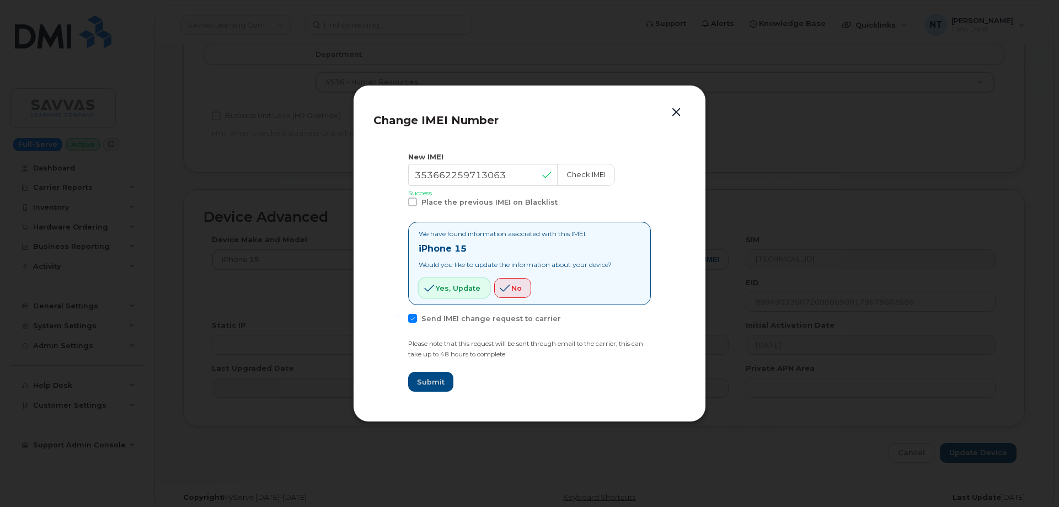
click at [435, 287] on button "Yes, update" at bounding box center [454, 288] width 71 height 20
drag, startPoint x: 674, startPoint y: 110, endPoint x: 652, endPoint y: 167, distance: 61.5
click at [652, 167] on div "Change IMEI Number New IMEI 353662259713063 Check IMEI Success Place the previo…" at bounding box center [529, 254] width 353 height 338
click at [414, 317] on span at bounding box center [412, 318] width 9 height 9
click at [401, 317] on input "Send IMEI change request to carrier" at bounding box center [398, 317] width 6 height 6
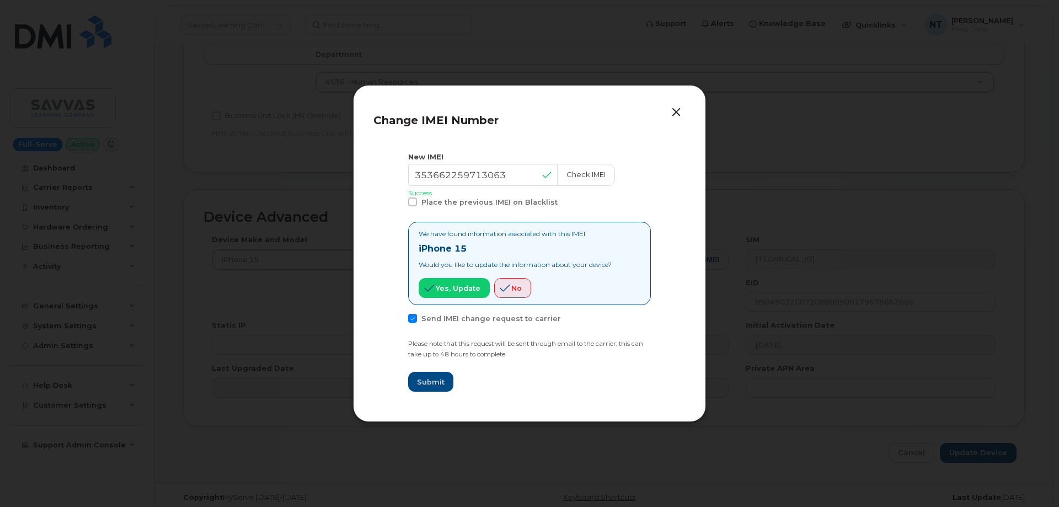
checkbox input "false"
click at [678, 109] on button "button" at bounding box center [676, 112] width 17 height 15
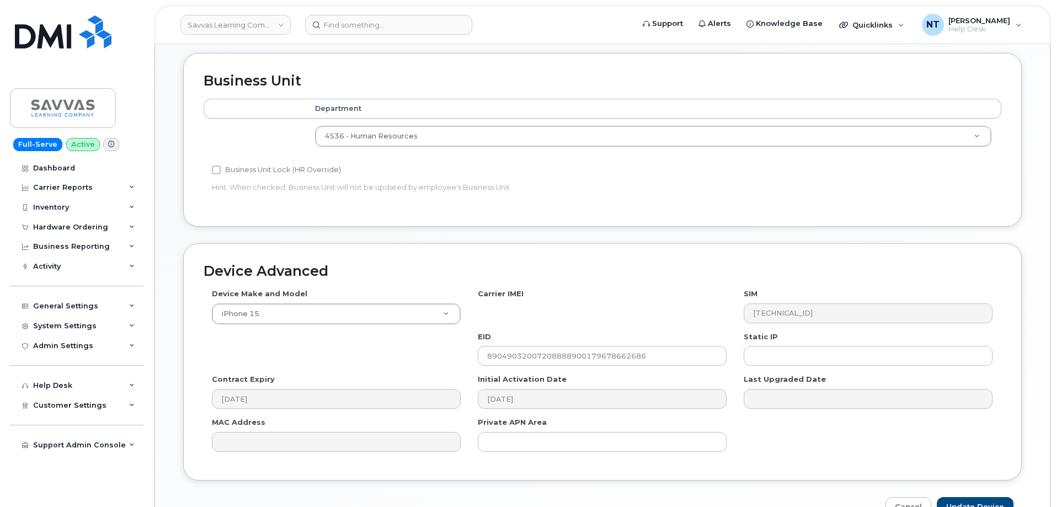
scroll to position [574, 0]
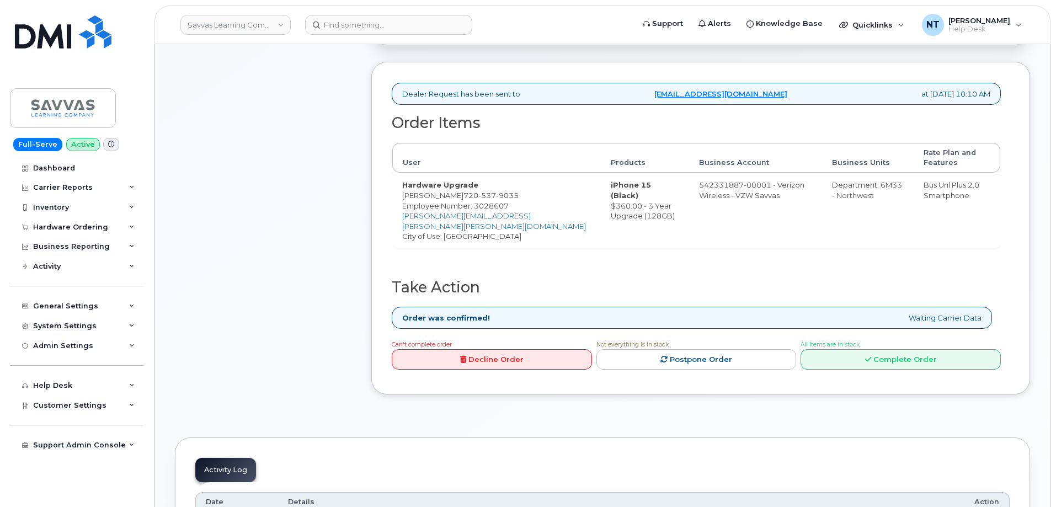
scroll to position [386, 0]
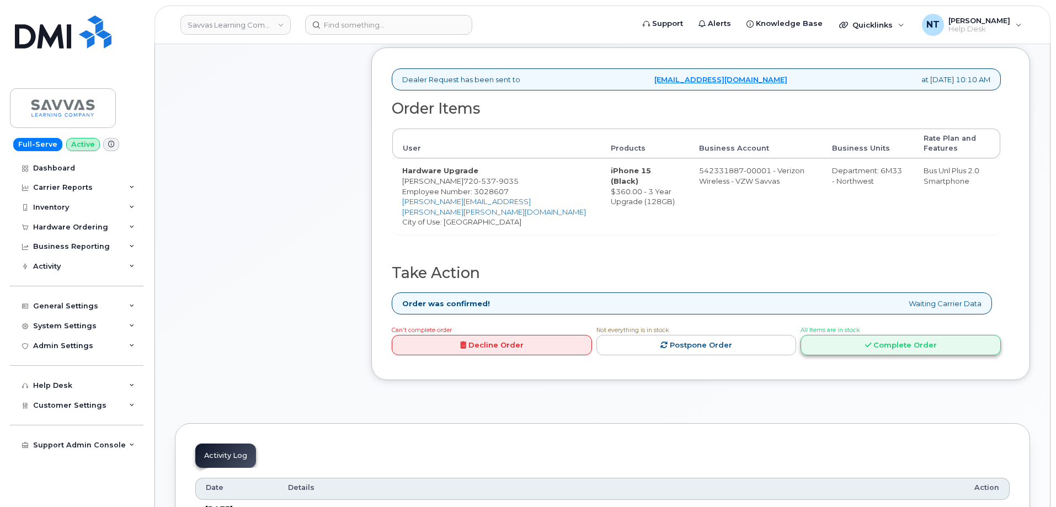
click at [933, 355] on link "Complete Order" at bounding box center [901, 345] width 200 height 20
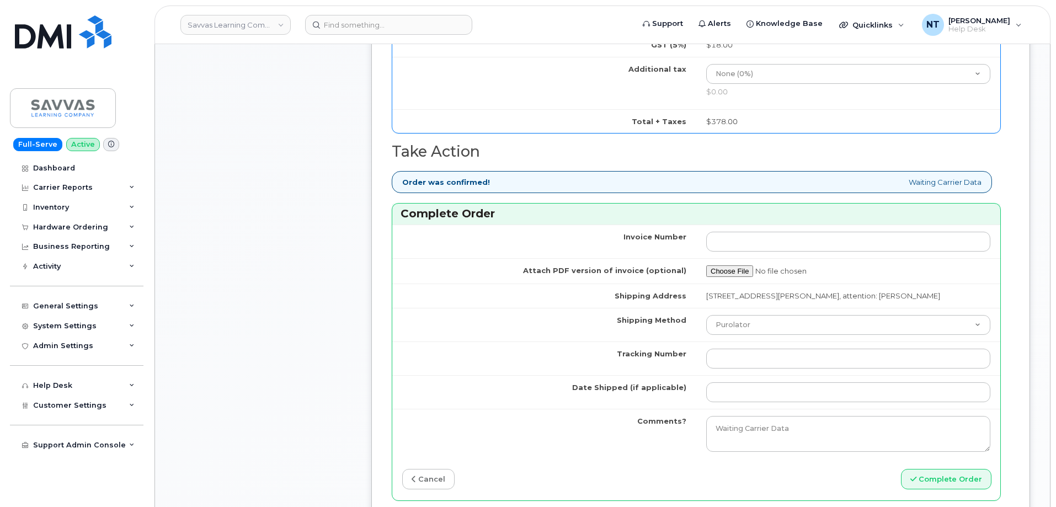
scroll to position [828, 0]
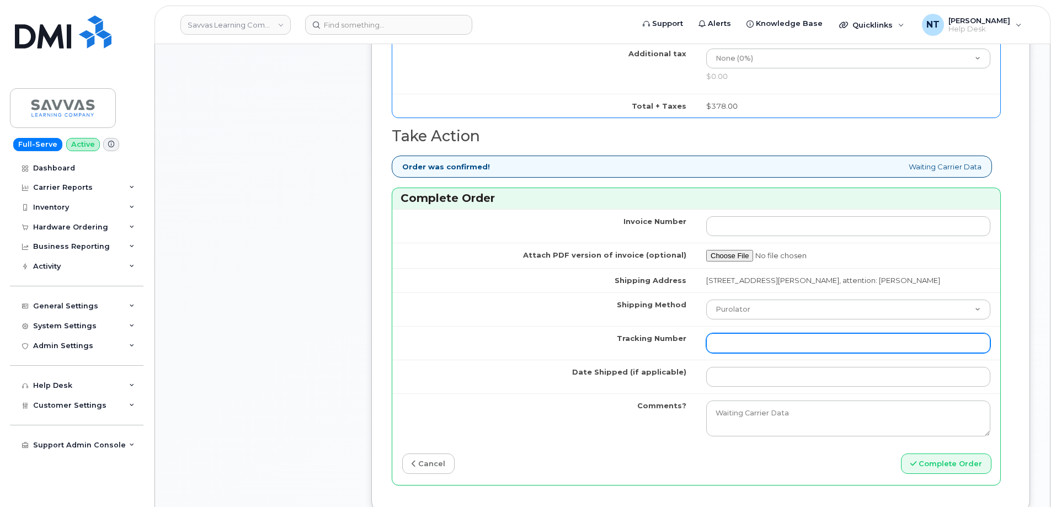
click at [764, 338] on input "Tracking Number" at bounding box center [848, 343] width 284 height 20
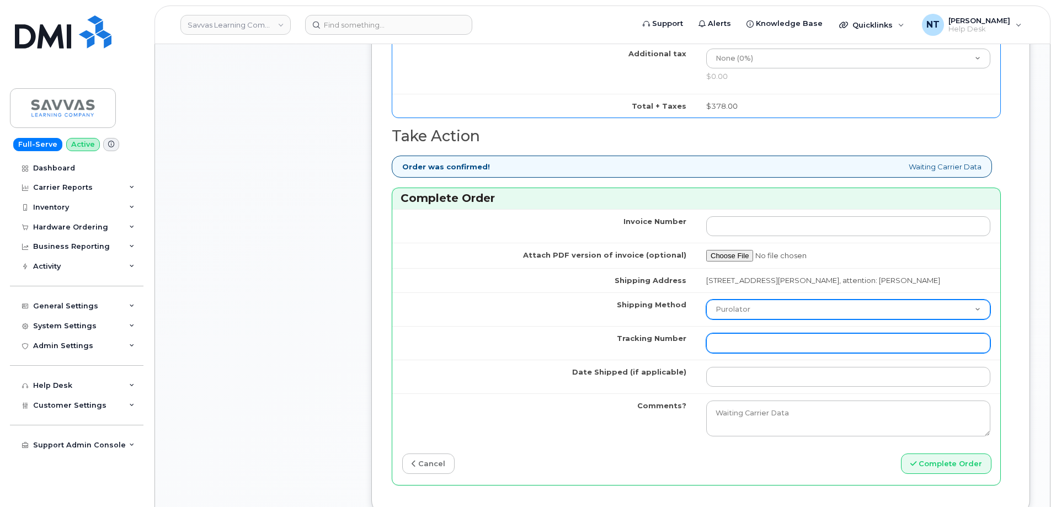
paste input "444401118664"
type input "444401118664"
click at [765, 306] on select "Purolator UPS FedEx Canada Post Courier Other Drop Off Pick Up" at bounding box center [848, 310] width 284 height 20
select select "FedEx"
click at [706, 300] on select "Purolator UPS FedEx Canada Post Courier Other Drop Off Pick Up" at bounding box center [848, 310] width 284 height 20
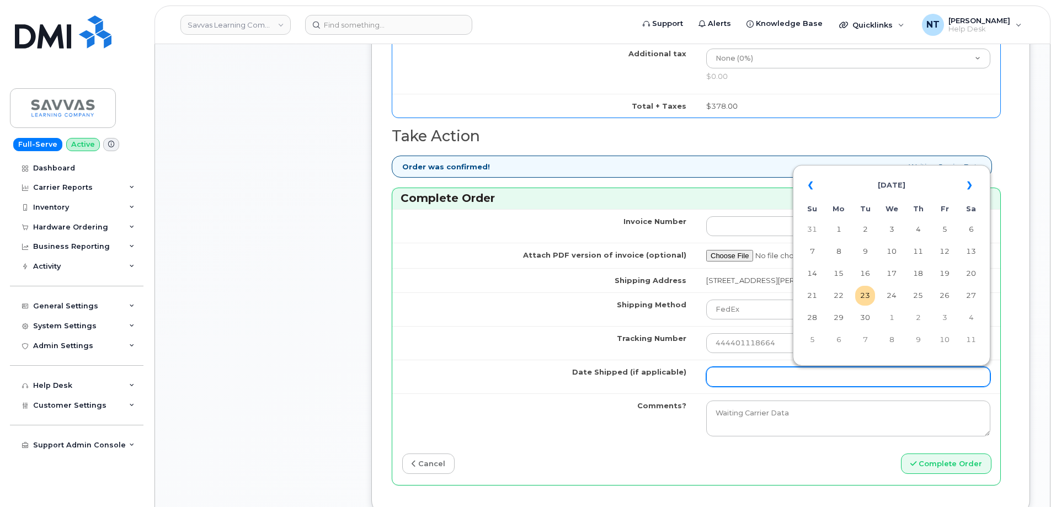
drag, startPoint x: 743, startPoint y: 374, endPoint x: 749, endPoint y: 372, distance: 5.8
click at [743, 374] on input "Date Shipped (if applicable)" at bounding box center [848, 377] width 284 height 20
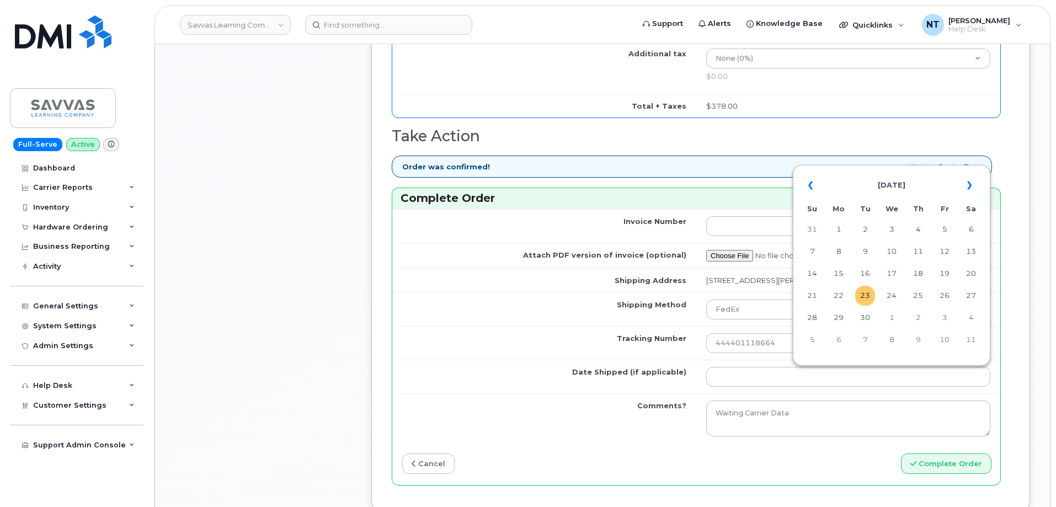
click at [870, 301] on td "23" at bounding box center [865, 296] width 20 height 20
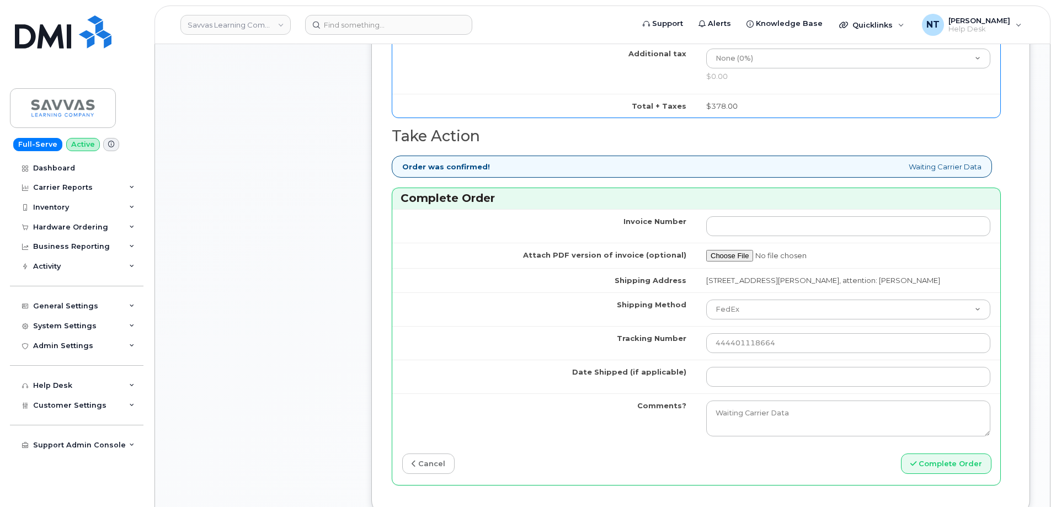
type input "[DATE]"
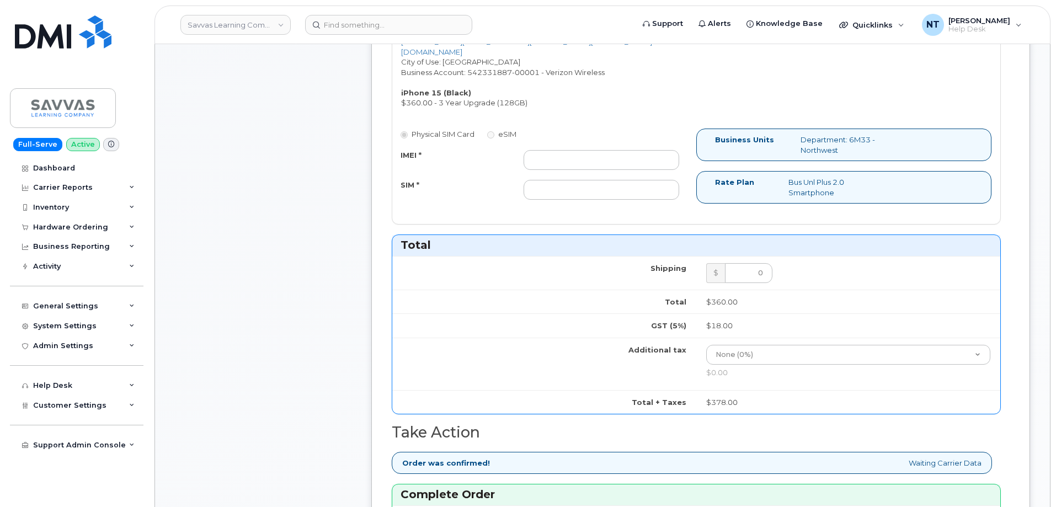
scroll to position [386, 0]
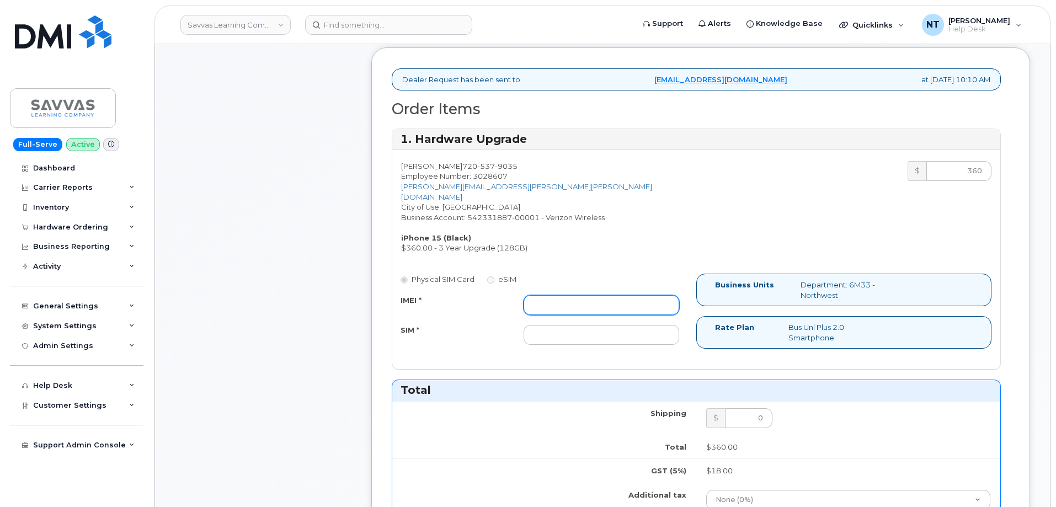
click at [545, 295] on input "IMEI *" at bounding box center [602, 305] width 156 height 20
paste input "357491838498251"
type input "357491838498251"
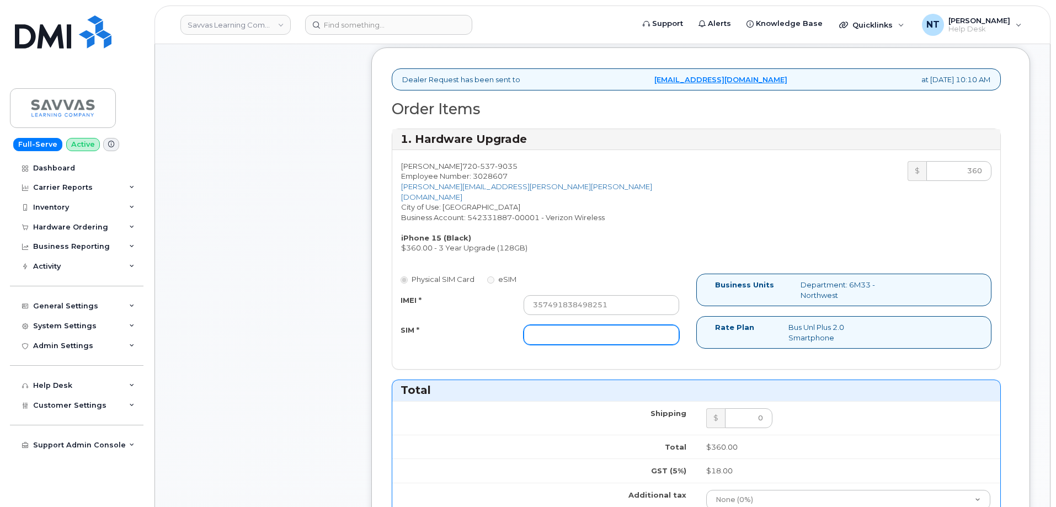
click at [605, 325] on input "SIM *" at bounding box center [602, 335] width 156 height 20
paste input "89049032007208888800193043941211"
type input "89049032007208888800193043941211"
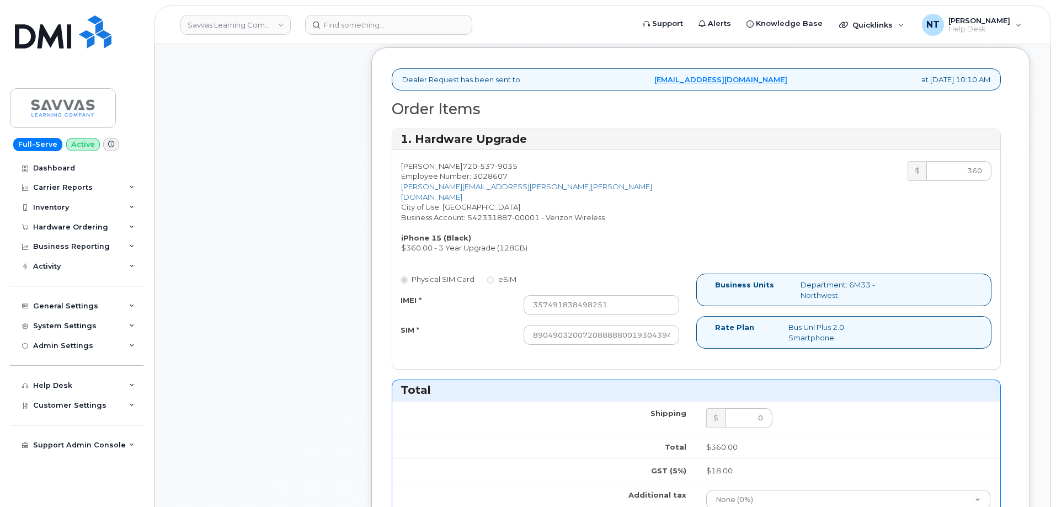
click at [632, 228] on div "Bryan Wilson 720 537 9035 Employee Number: 3028607 bryan.wilson@savvas.com City…" at bounding box center [544, 207] width 304 height 92
drag, startPoint x: 591, startPoint y: 328, endPoint x: 726, endPoint y: 329, distance: 134.6
click at [726, 329] on div "Physical SIM Card eSIM IMEI * 357491838498251 SIM * 890490320072088888001930439…" at bounding box center [696, 316] width 608 height 85
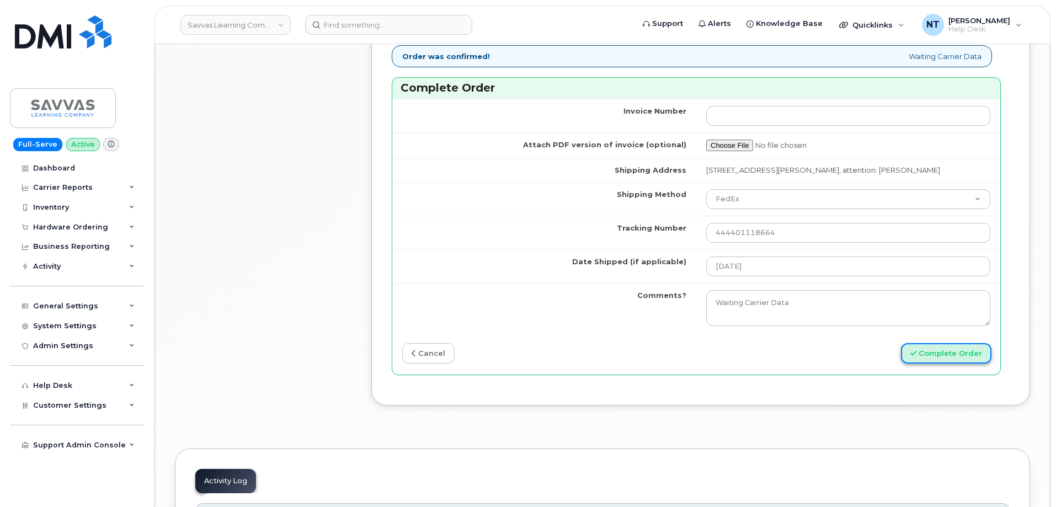
scroll to position [0, 0]
click at [946, 358] on button "Complete Order" at bounding box center [946, 353] width 90 height 20
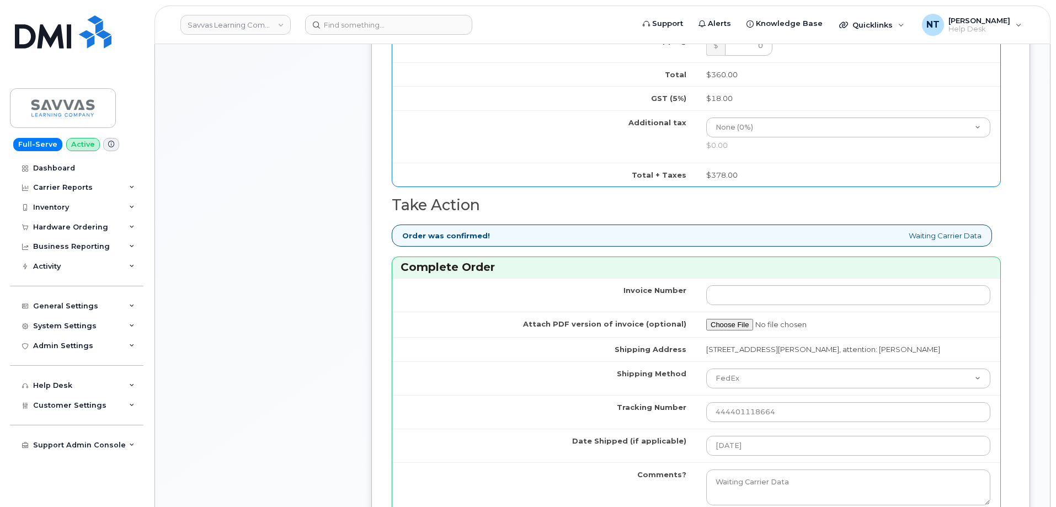
scroll to position [938, 0]
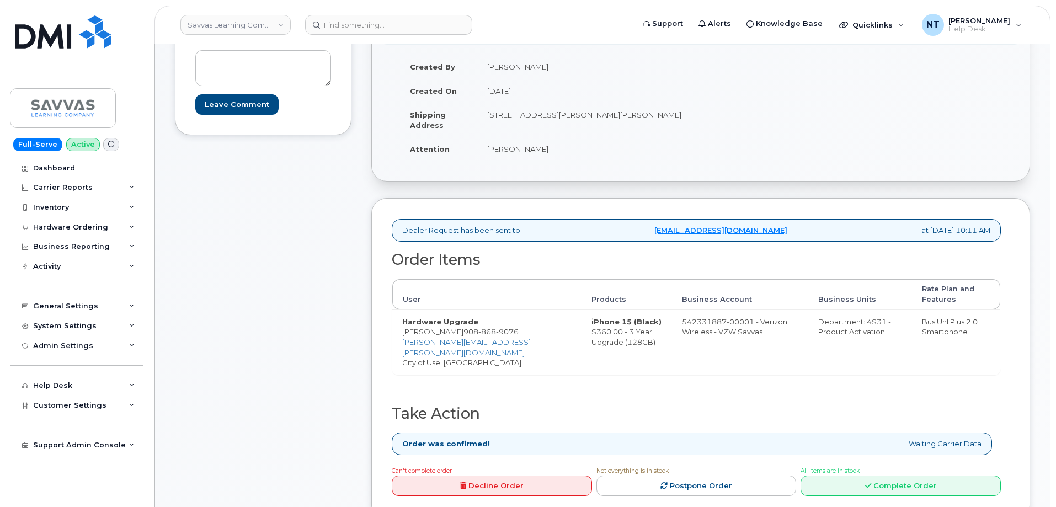
scroll to position [221, 0]
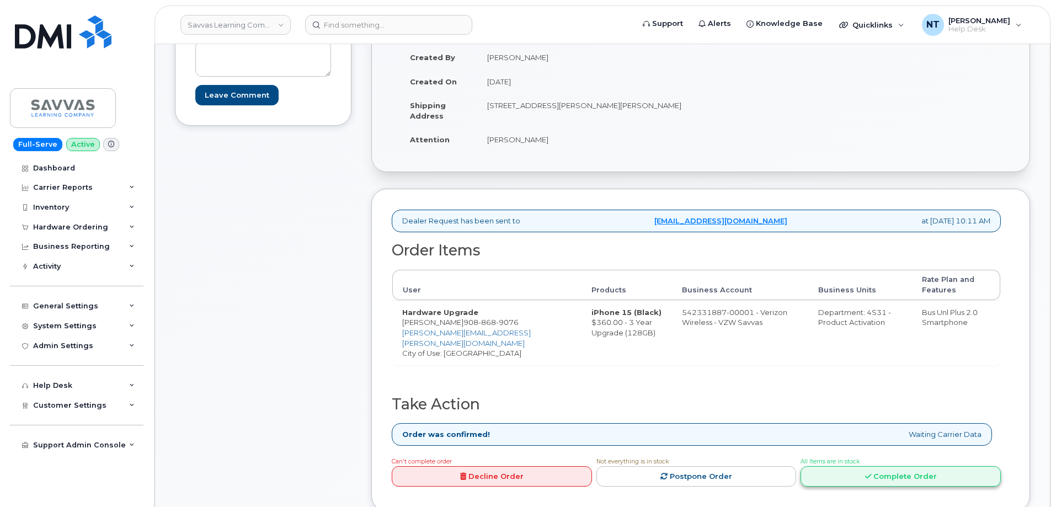
click at [888, 469] on link "Complete Order" at bounding box center [901, 476] width 200 height 20
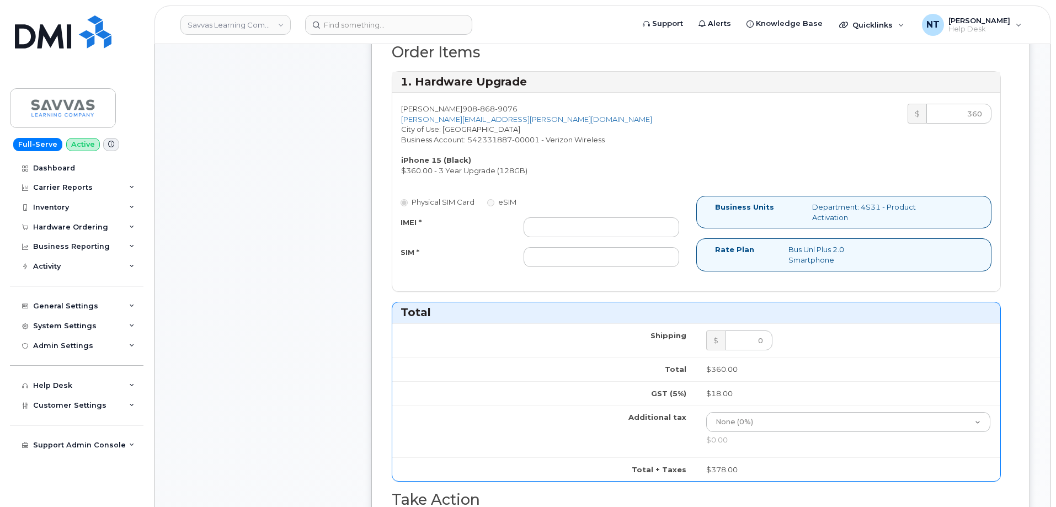
scroll to position [441, 0]
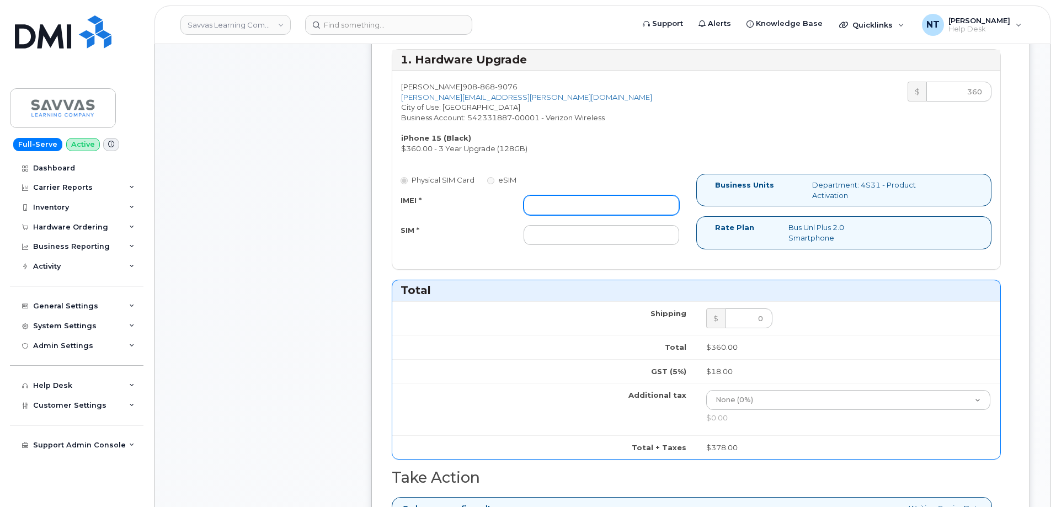
click at [568, 210] on input "IMEI *" at bounding box center [602, 205] width 156 height 20
paste input "357491838656882"
type input "357491838656882"
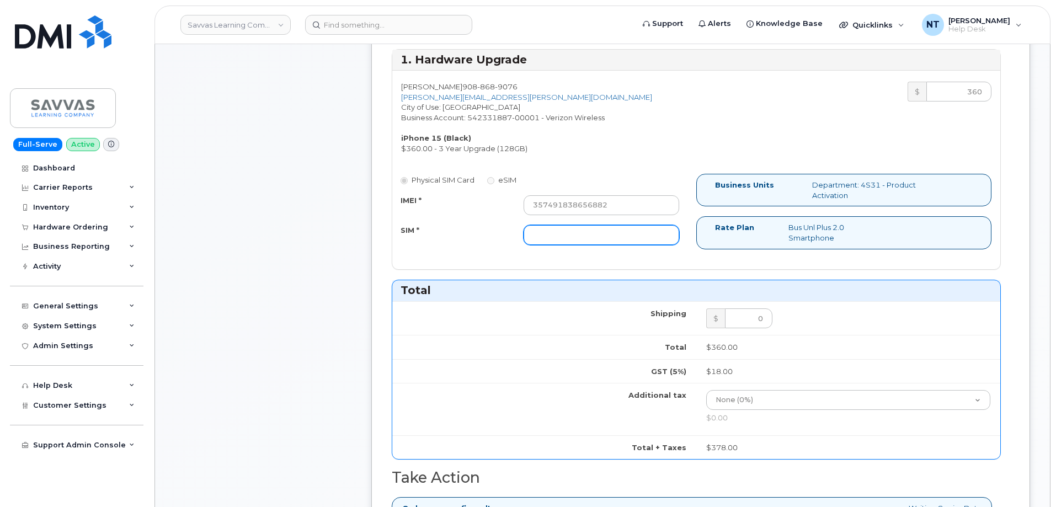
click at [567, 232] on input "SIM *" at bounding box center [602, 235] width 156 height 20
paste input "89049032007208888800208511141395"
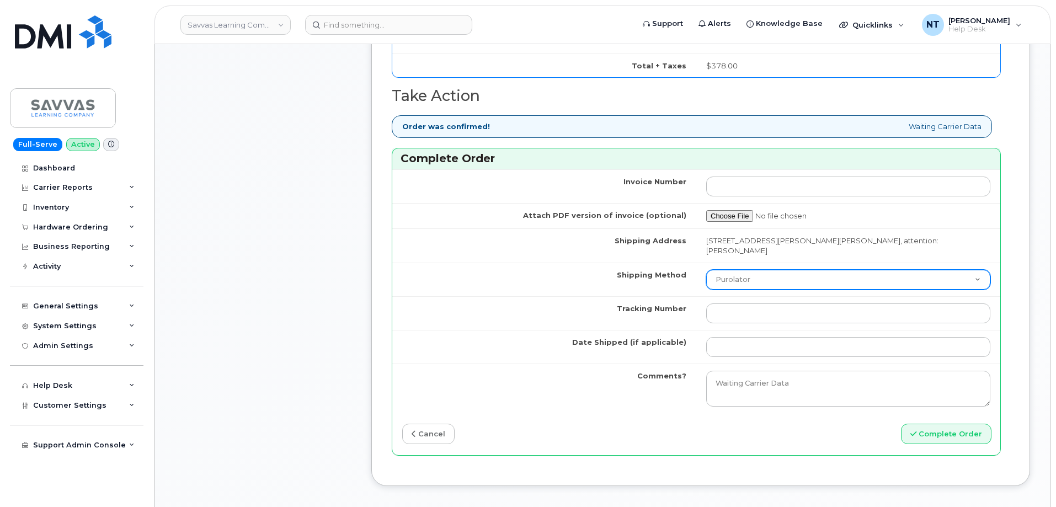
scroll to position [828, 0]
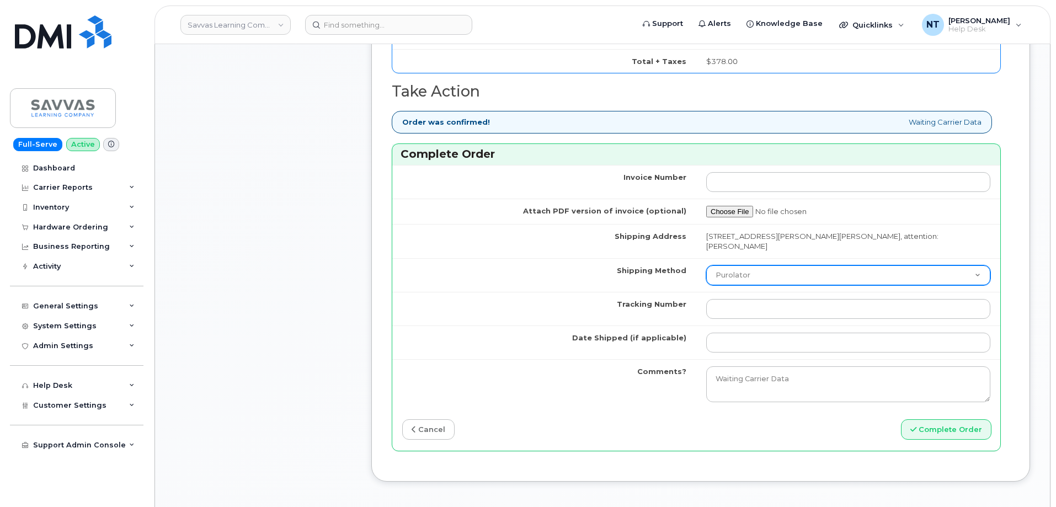
type input "89049032007208888800208511141395"
click at [787, 273] on select "Purolator UPS FedEx Canada Post Courier Other Drop Off Pick Up" at bounding box center [848, 275] width 284 height 20
select select "FedEx"
click at [706, 265] on select "Purolator UPS FedEx Canada Post Courier Other Drop Off Pick Up" at bounding box center [848, 275] width 284 height 20
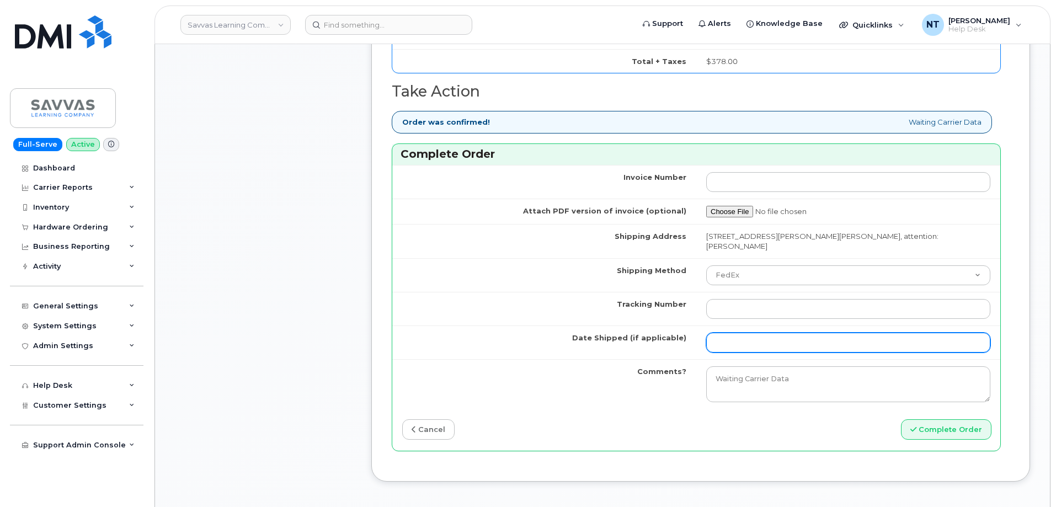
drag, startPoint x: 753, startPoint y: 341, endPoint x: 757, endPoint y: 337, distance: 5.9
click at [753, 341] on input "Date Shipped (if applicable)" at bounding box center [848, 343] width 284 height 20
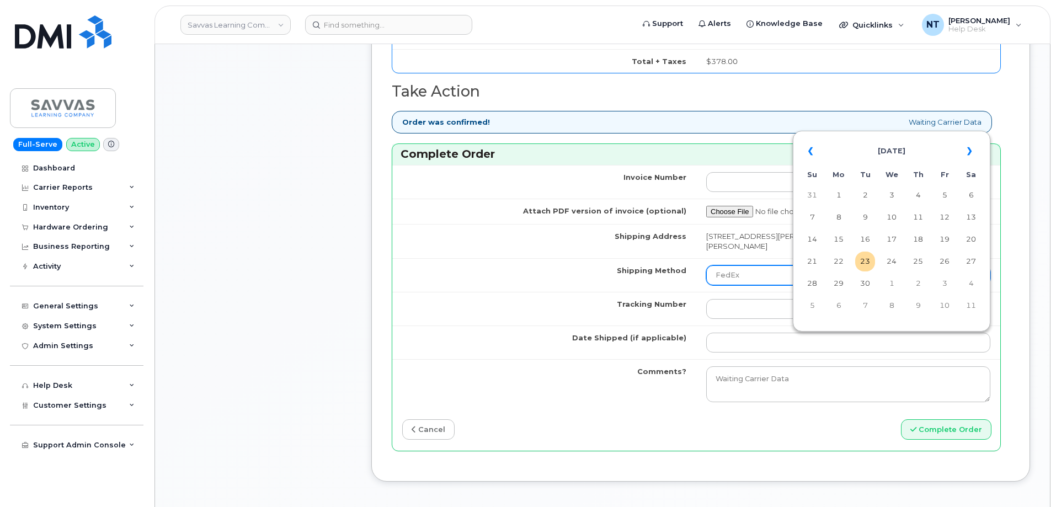
drag, startPoint x: 862, startPoint y: 261, endPoint x: 843, endPoint y: 268, distance: 20.6
click at [862, 261] on td "23" at bounding box center [865, 262] width 20 height 20
type input "[DATE]"
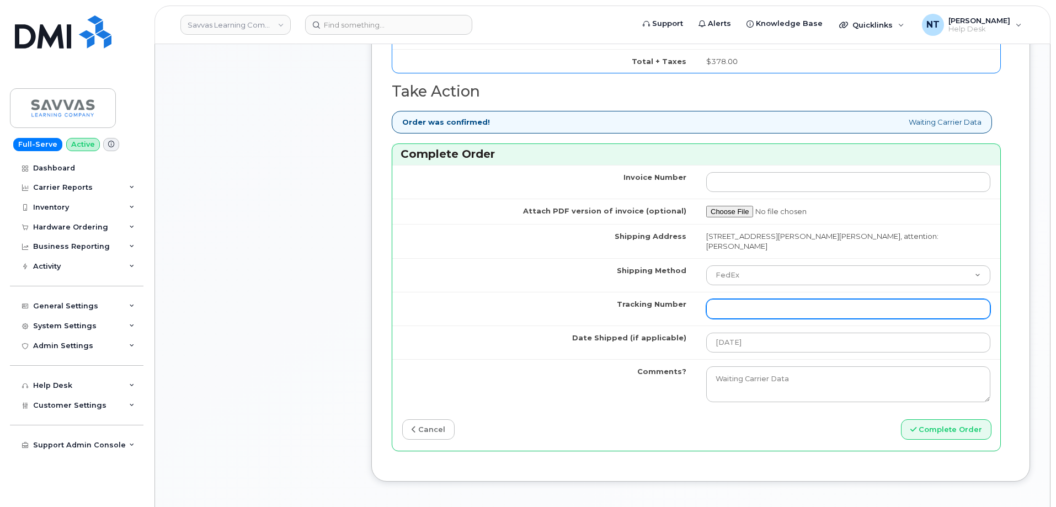
click at [727, 304] on input "Tracking Number" at bounding box center [848, 309] width 284 height 20
paste input "444401118686"
type input "444401118686"
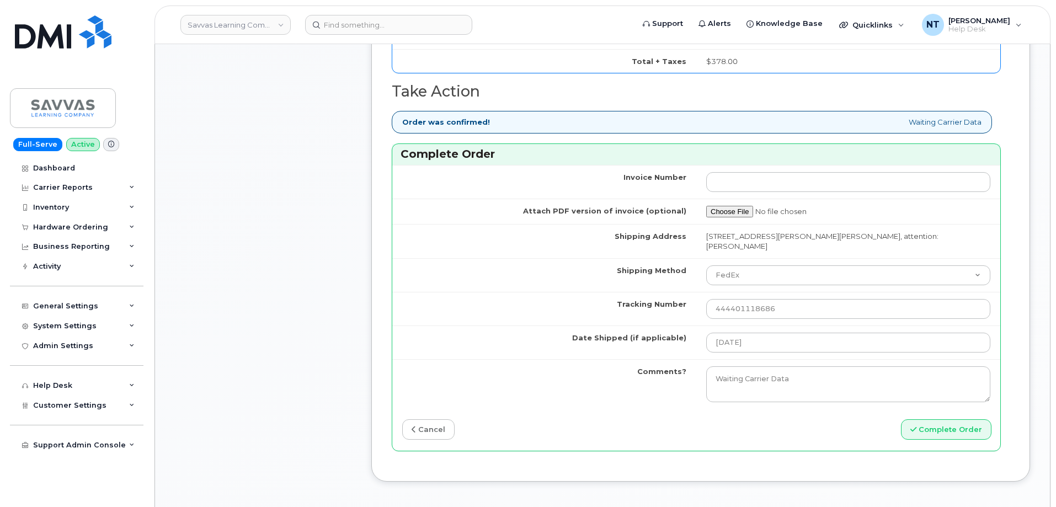
click at [376, 324] on div "Dealer Request has been sent to mobilitysupport@dminc.com at Sep 22, 2025 10:11…" at bounding box center [700, 32] width 659 height 900
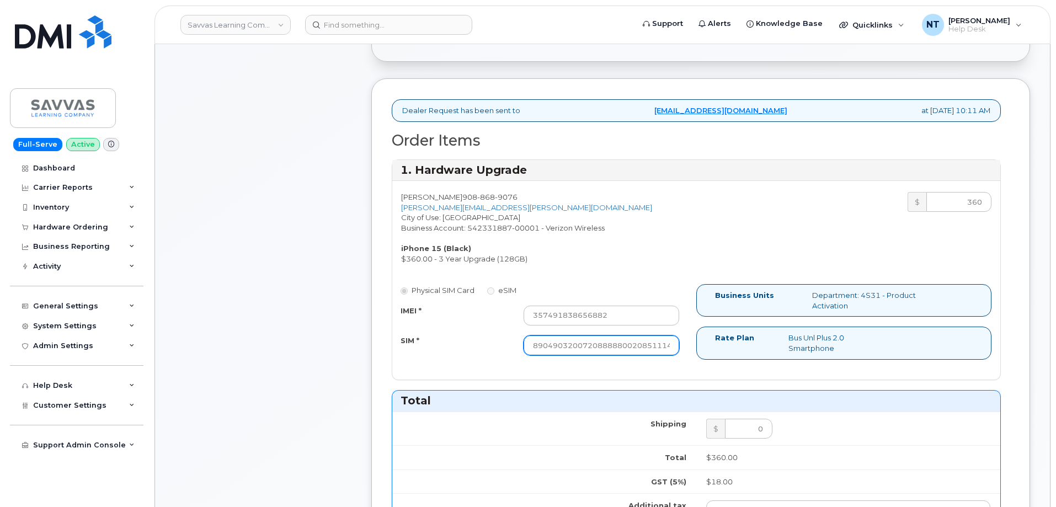
scroll to position [0, 22]
drag, startPoint x: 620, startPoint y: 344, endPoint x: 707, endPoint y: 352, distance: 87.0
click at [711, 345] on div "Physical SIM Card eSIM IMEI * 357491838656882 SIM * 890490320072088888002085111…" at bounding box center [696, 326] width 608 height 85
click at [333, 352] on div "Comments Leave Comment" at bounding box center [263, 439] width 177 height 1111
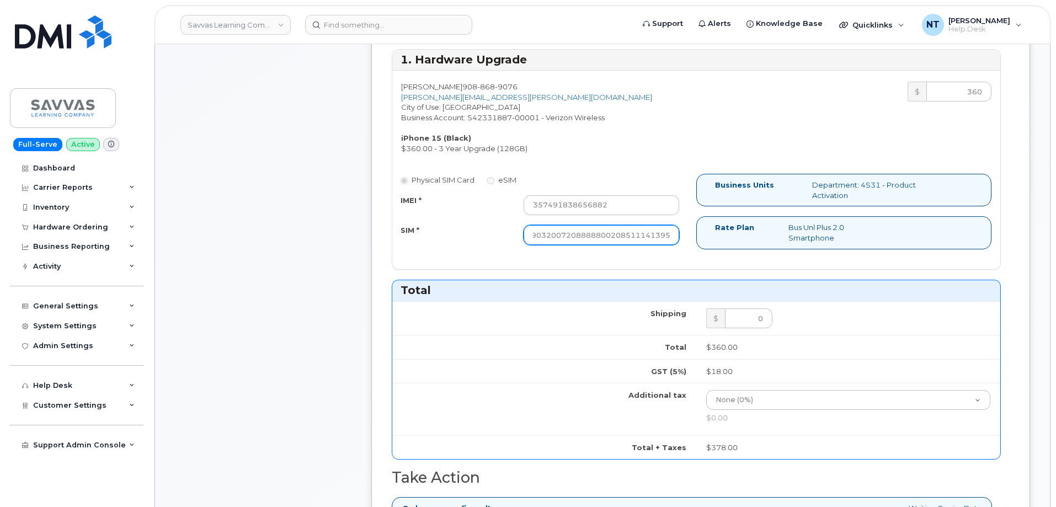
drag, startPoint x: 626, startPoint y: 234, endPoint x: 702, endPoint y: 241, distance: 76.4
click at [702, 241] on div "Physical SIM Card eSIM IMEI * 357491838656882 SIM * 890490320072088888002085111…" at bounding box center [696, 216] width 608 height 85
click at [376, 253] on div "Dealer Request has been sent to mobilitysupport@dminc.com at Sep 22, 2025 10:11…" at bounding box center [700, 418] width 659 height 900
drag, startPoint x: 637, startPoint y: 234, endPoint x: 685, endPoint y: 237, distance: 48.6
click at [685, 237] on div "89049032007208888800208511141395" at bounding box center [601, 235] width 172 height 20
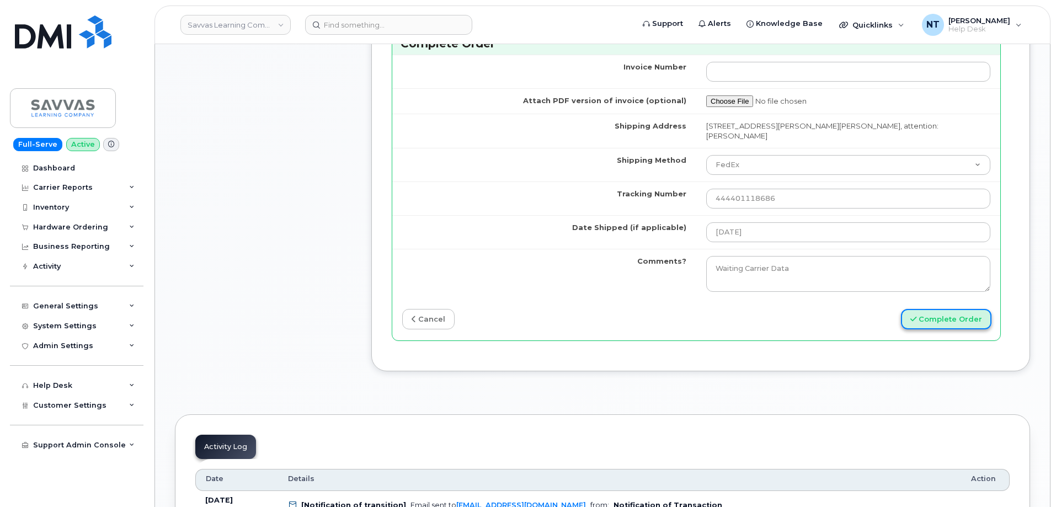
scroll to position [0, 0]
click at [936, 324] on button "Complete Order" at bounding box center [946, 319] width 90 height 20
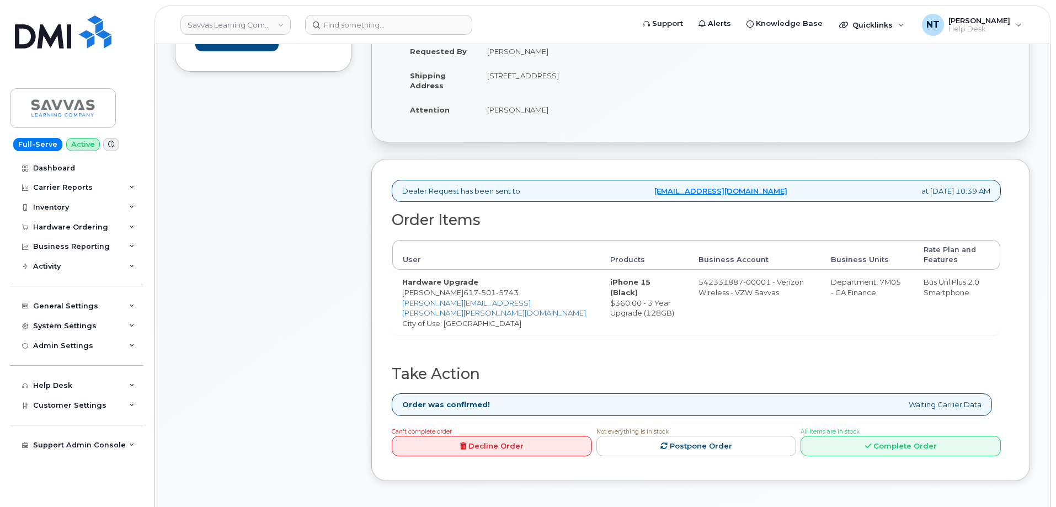
scroll to position [276, 0]
click at [884, 446] on link "Complete Order" at bounding box center [901, 445] width 200 height 20
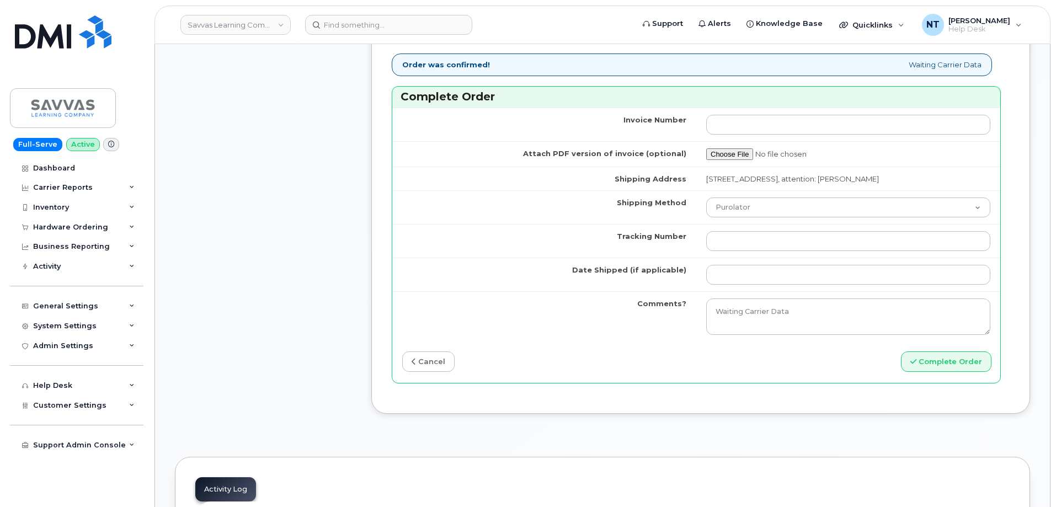
scroll to position [938, 0]
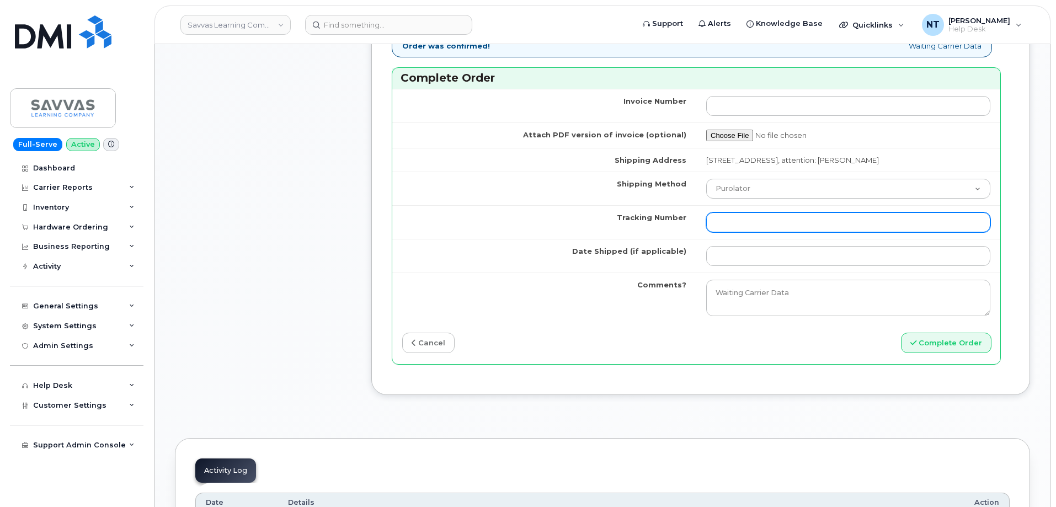
drag, startPoint x: 774, startPoint y: 227, endPoint x: 772, endPoint y: 216, distance: 11.2
click at [774, 227] on input "Tracking Number" at bounding box center [848, 222] width 284 height 20
paste input "444401118712"
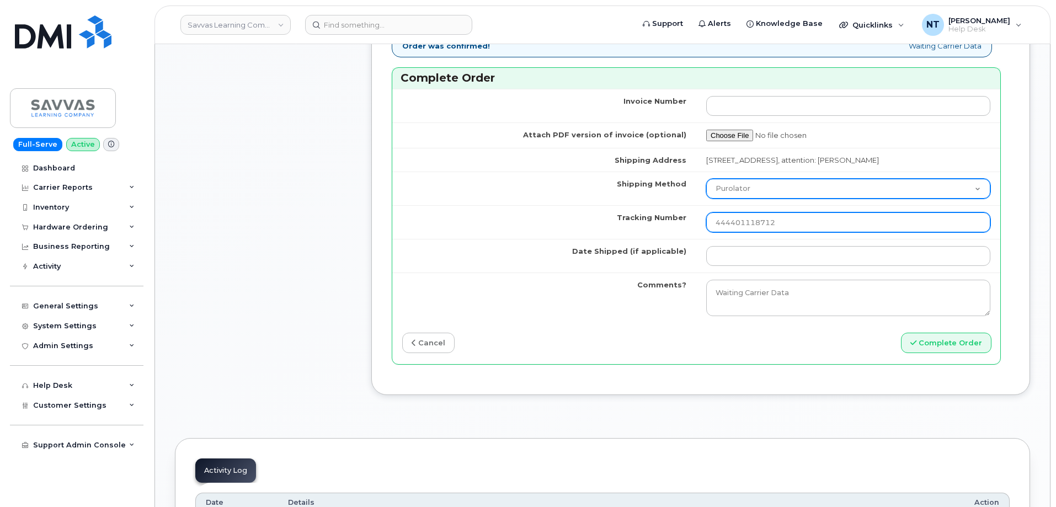
type input "444401118712"
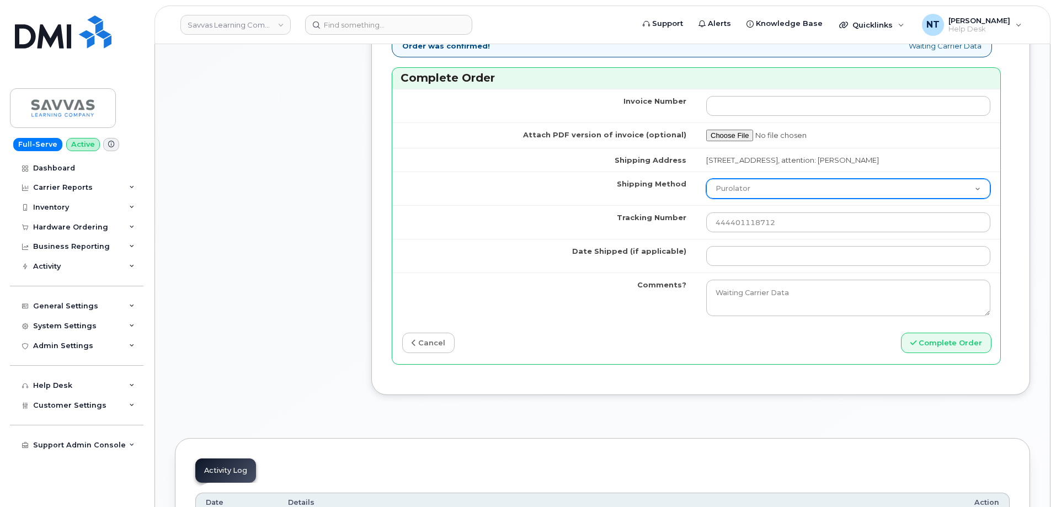
click at [769, 195] on select "Purolator UPS FedEx Canada Post Courier Other Drop Off Pick Up" at bounding box center [848, 189] width 284 height 20
select select "FedEx"
click at [706, 179] on select "Purolator UPS FedEx Canada Post Courier Other Drop Off Pick Up" at bounding box center [848, 189] width 284 height 20
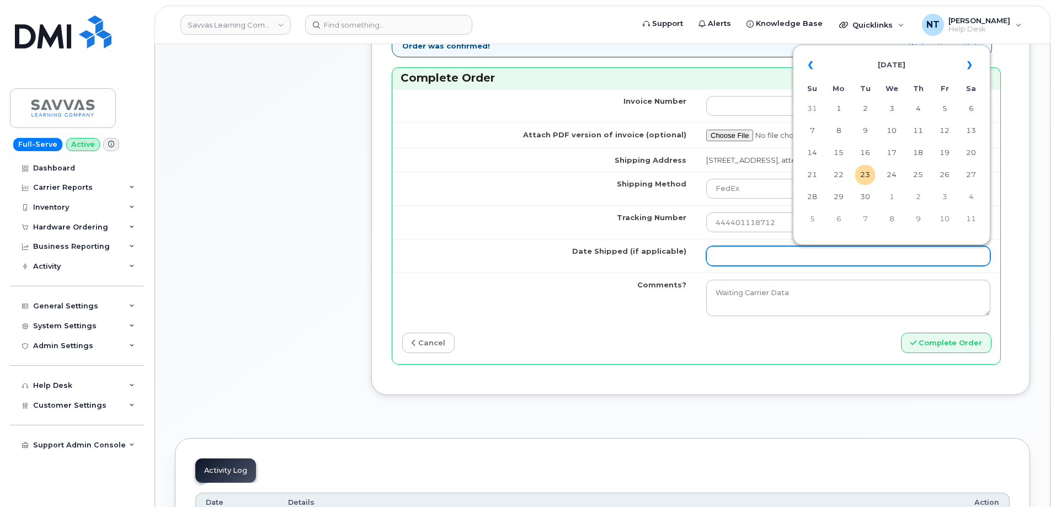
click at [753, 255] on input "Date Shipped (if applicable)" at bounding box center [848, 256] width 284 height 20
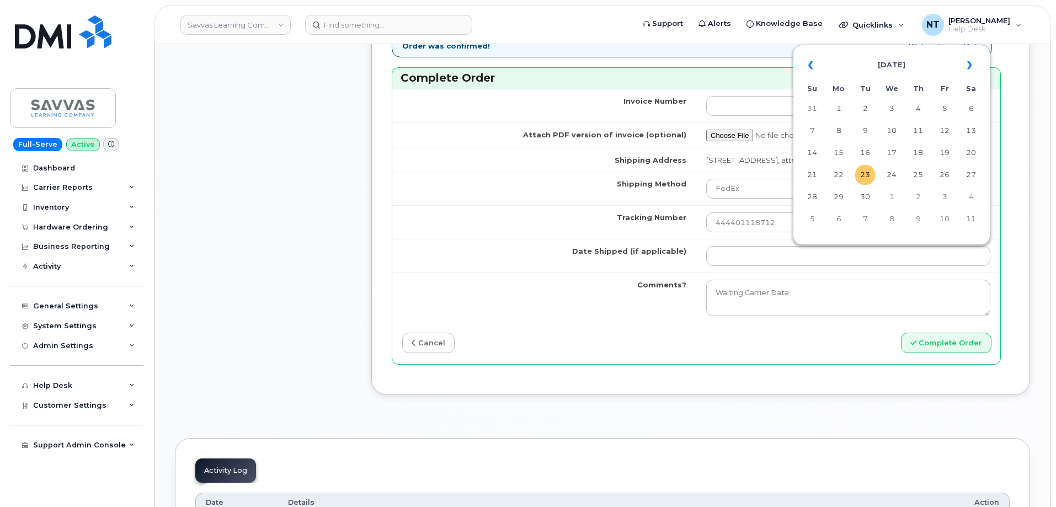
click at [862, 180] on td "23" at bounding box center [865, 175] width 20 height 20
type input "[DATE]"
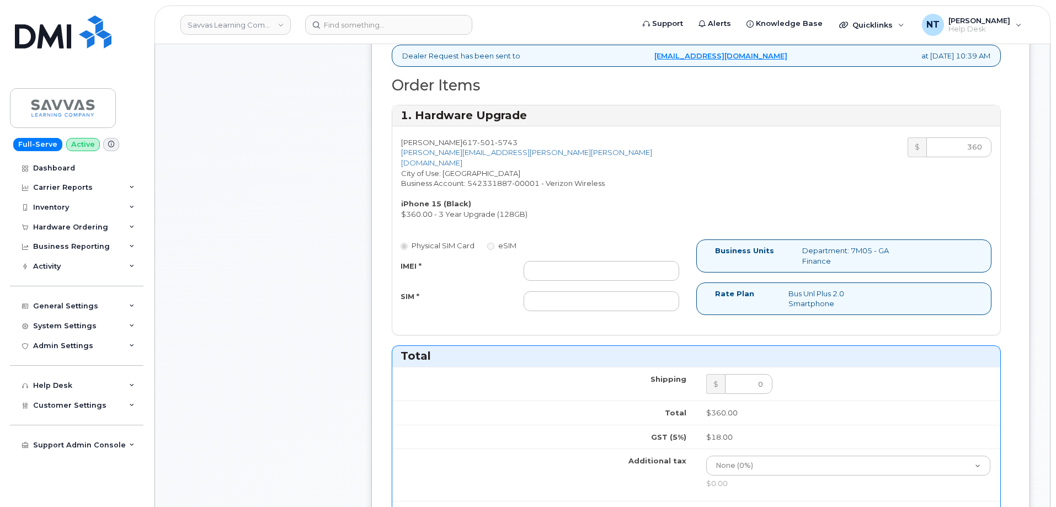
scroll to position [386, 0]
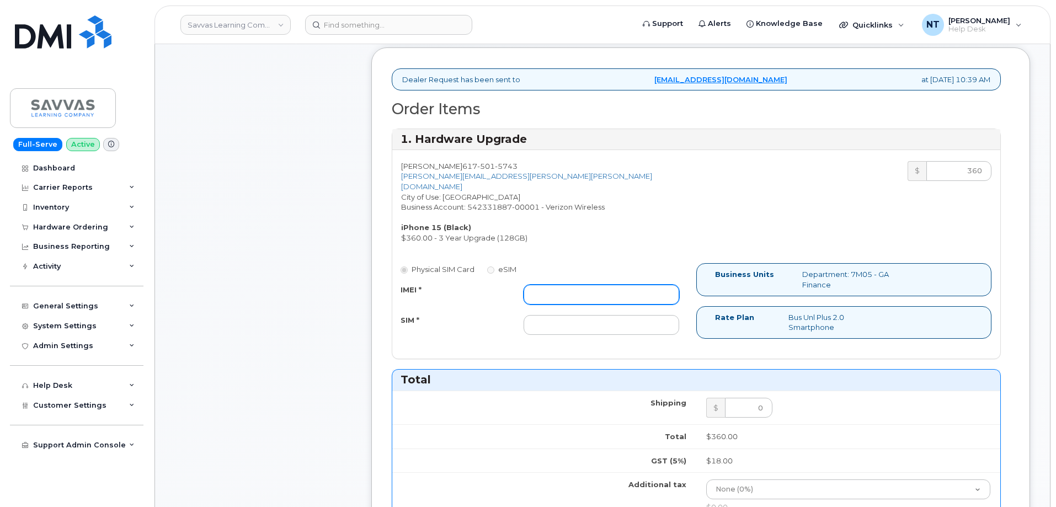
drag, startPoint x: 611, startPoint y: 285, endPoint x: 616, endPoint y: 281, distance: 6.6
click at [611, 285] on input "IMEI *" at bounding box center [602, 295] width 156 height 20
paste input "358892506561115"
type input "358892506561115"
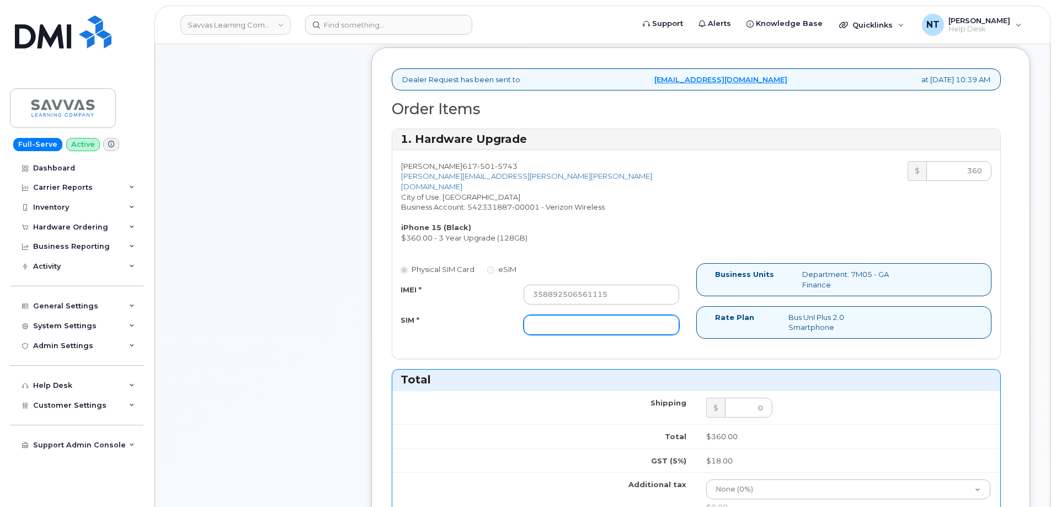
click at [598, 319] on input "SIM *" at bounding box center [602, 325] width 156 height 20
paste input "89049032007208888800208545331761"
type input "89049032007208888800208545331761"
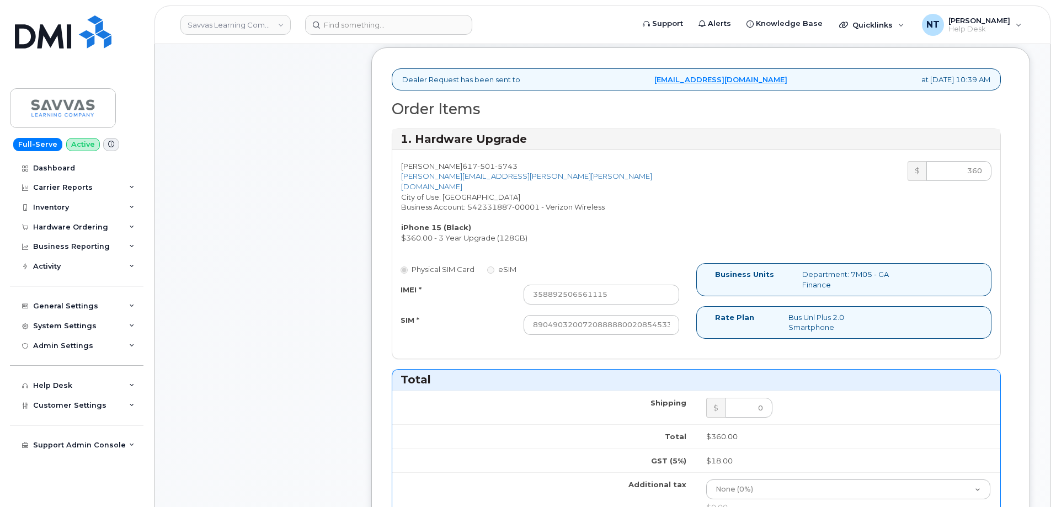
click at [331, 291] on div "Comments Leave Comment" at bounding box center [263, 395] width 177 height 1135
drag, startPoint x: 632, startPoint y: 312, endPoint x: 705, endPoint y: 321, distance: 73.4
click at [705, 321] on div "Physical SIM Card eSIM IMEI * 358892506561115 SIM * 890490320072088888002085453…" at bounding box center [696, 305] width 608 height 85
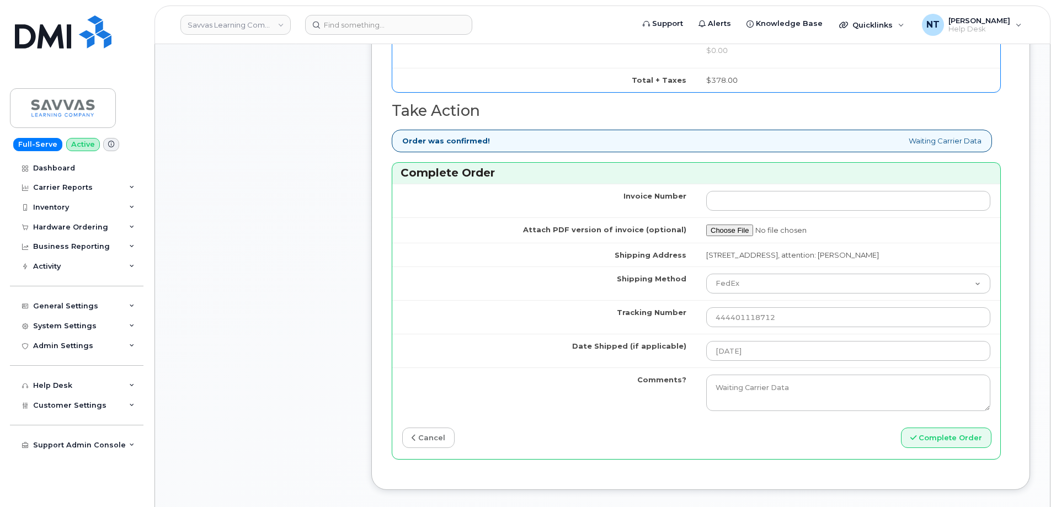
scroll to position [938, 0]
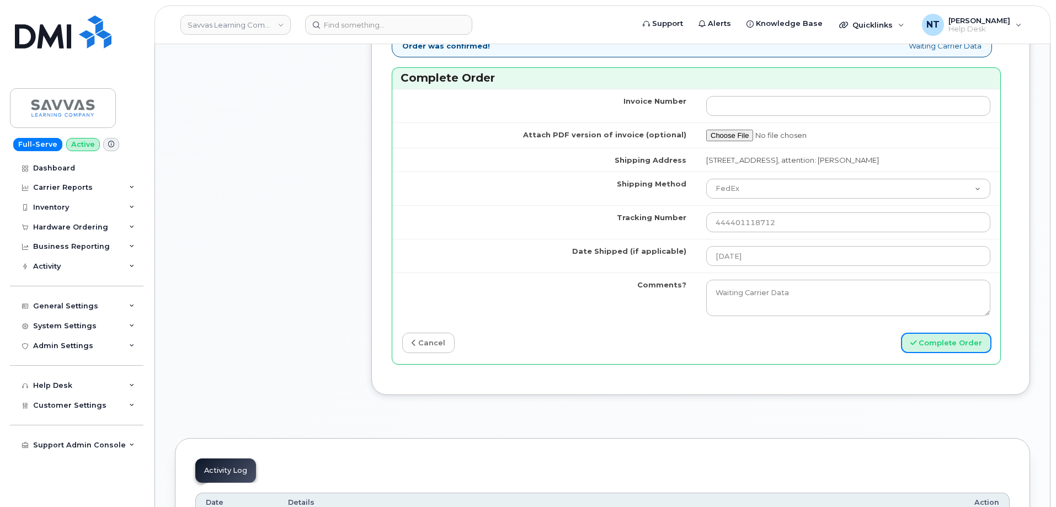
drag, startPoint x: 972, startPoint y: 347, endPoint x: 312, endPoint y: 75, distance: 713.8
click at [972, 347] on button "Complete Order" at bounding box center [946, 343] width 90 height 20
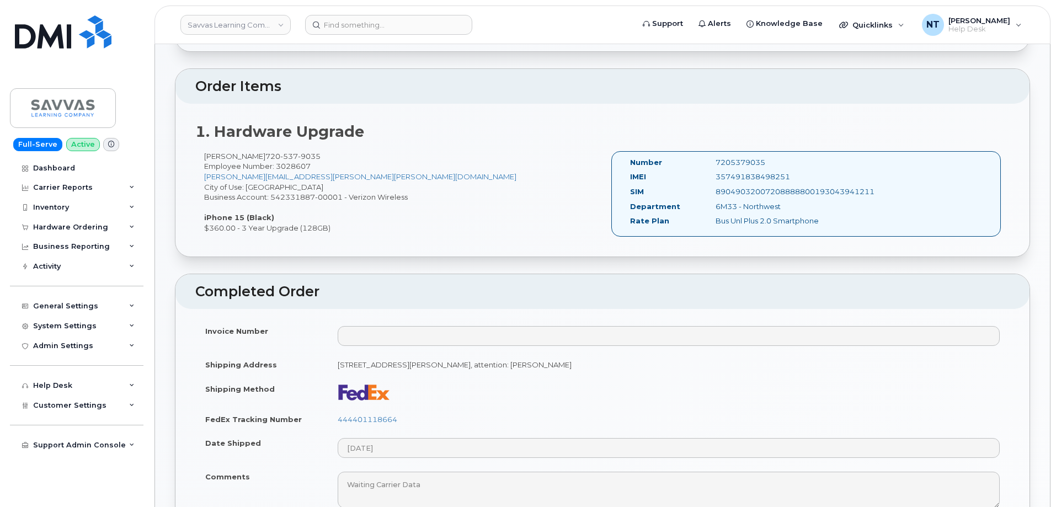
scroll to position [498, 0]
